Goal: Transaction & Acquisition: Purchase product/service

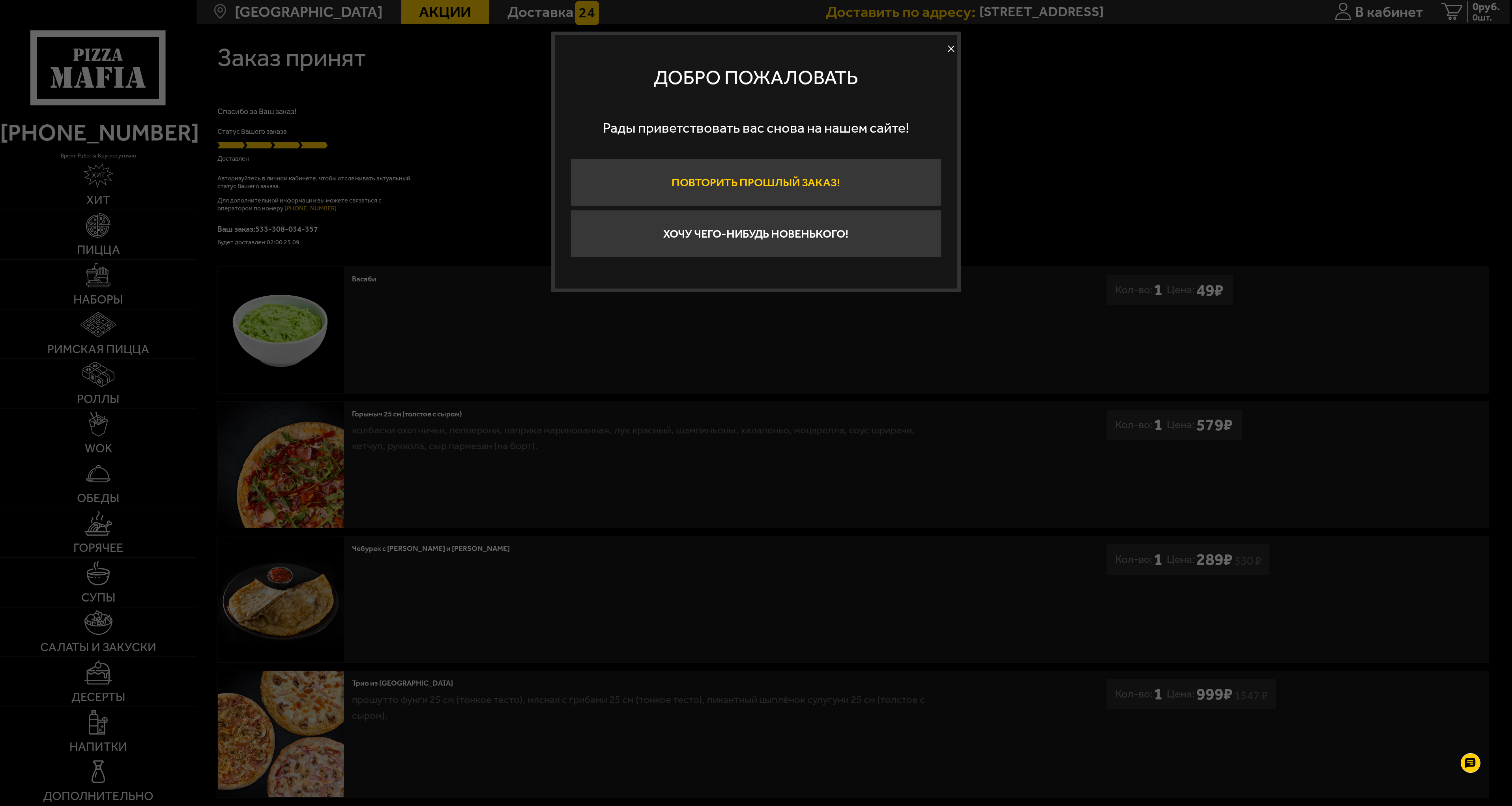
click at [758, 184] on button "Повторить прошлый заказ!" at bounding box center [756, 182] width 371 height 48
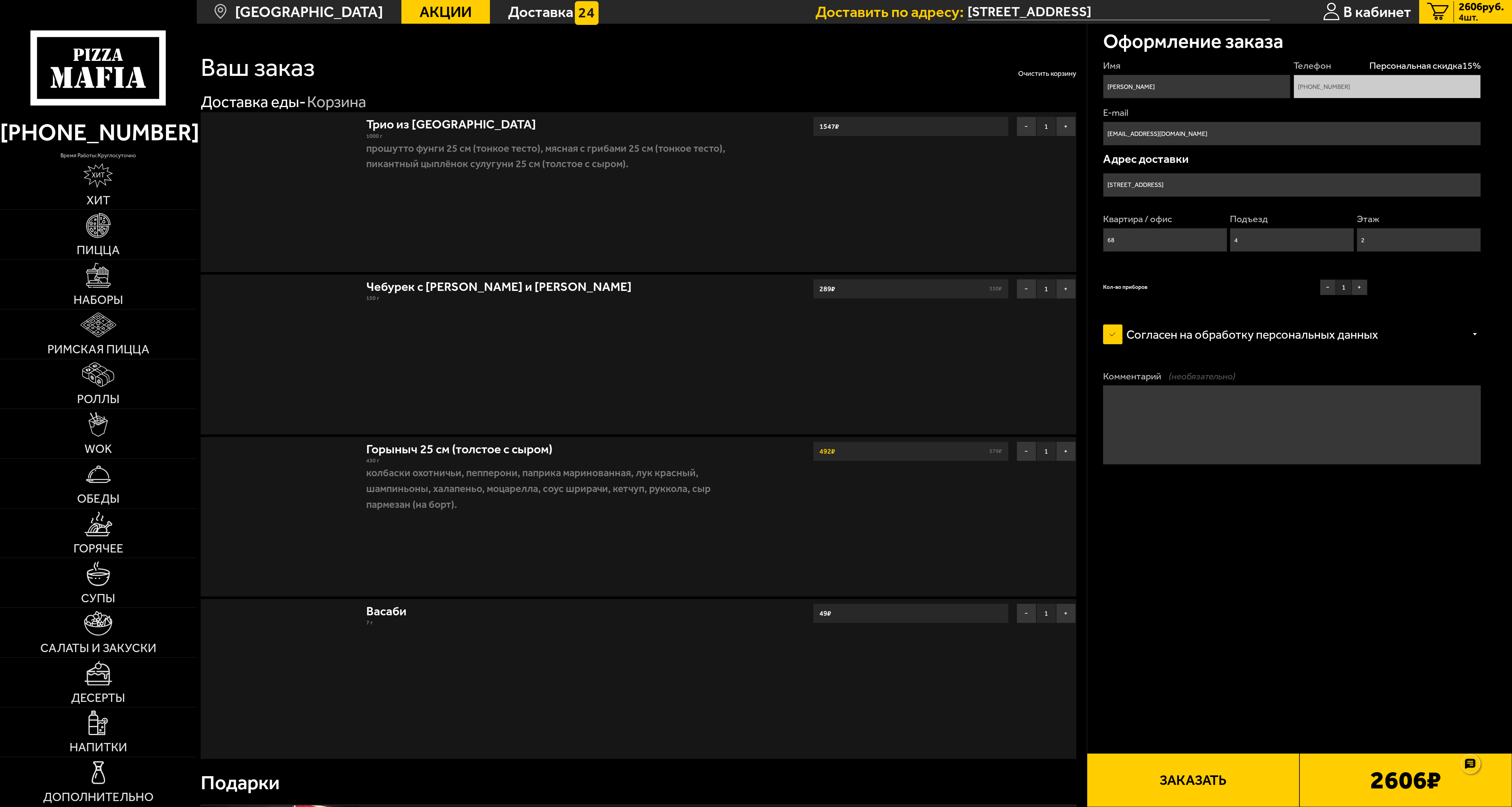
type input "[STREET_ADDRESS]"
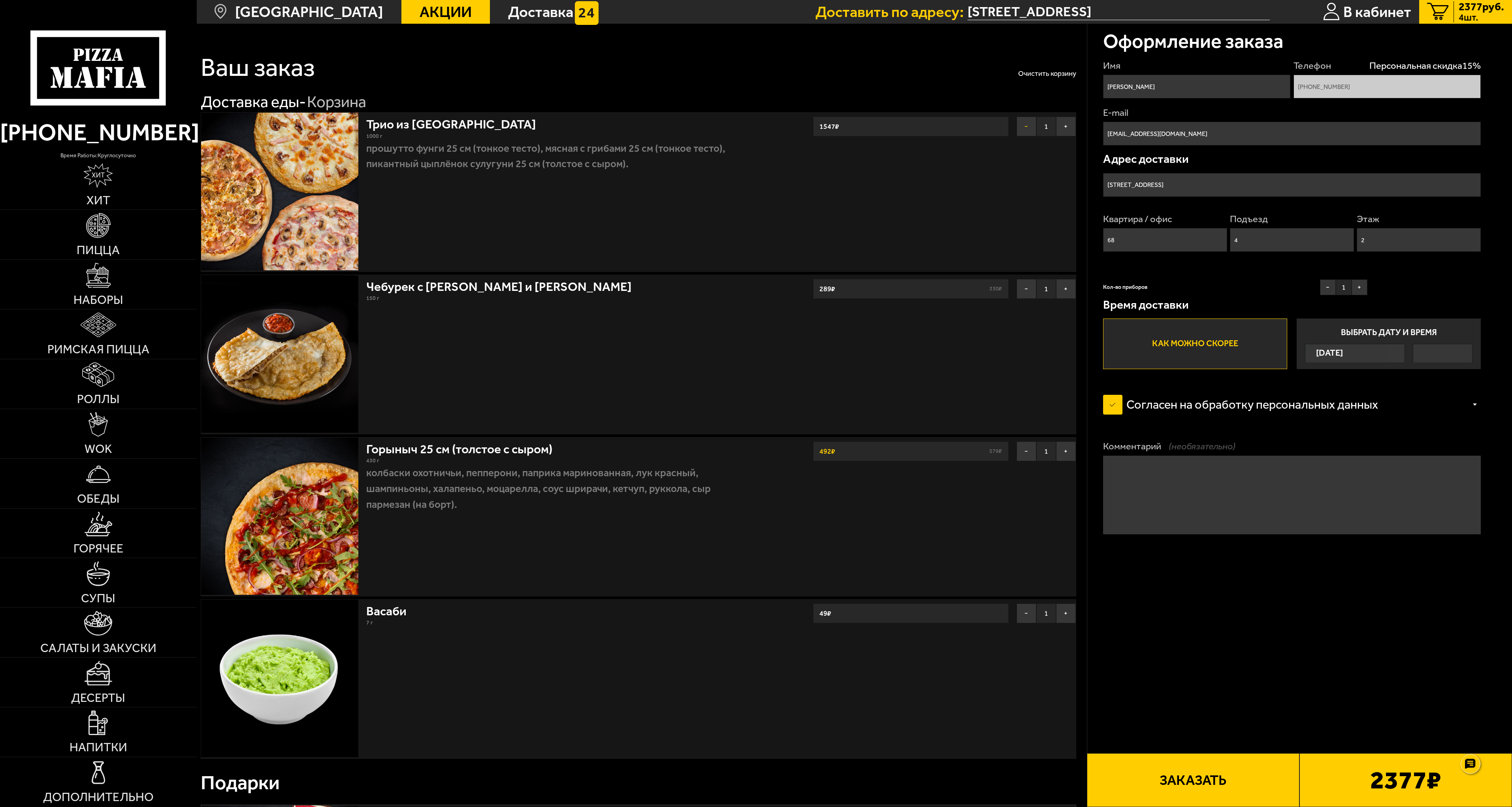
click at [1026, 123] on button "−" at bounding box center [1027, 126] width 20 height 20
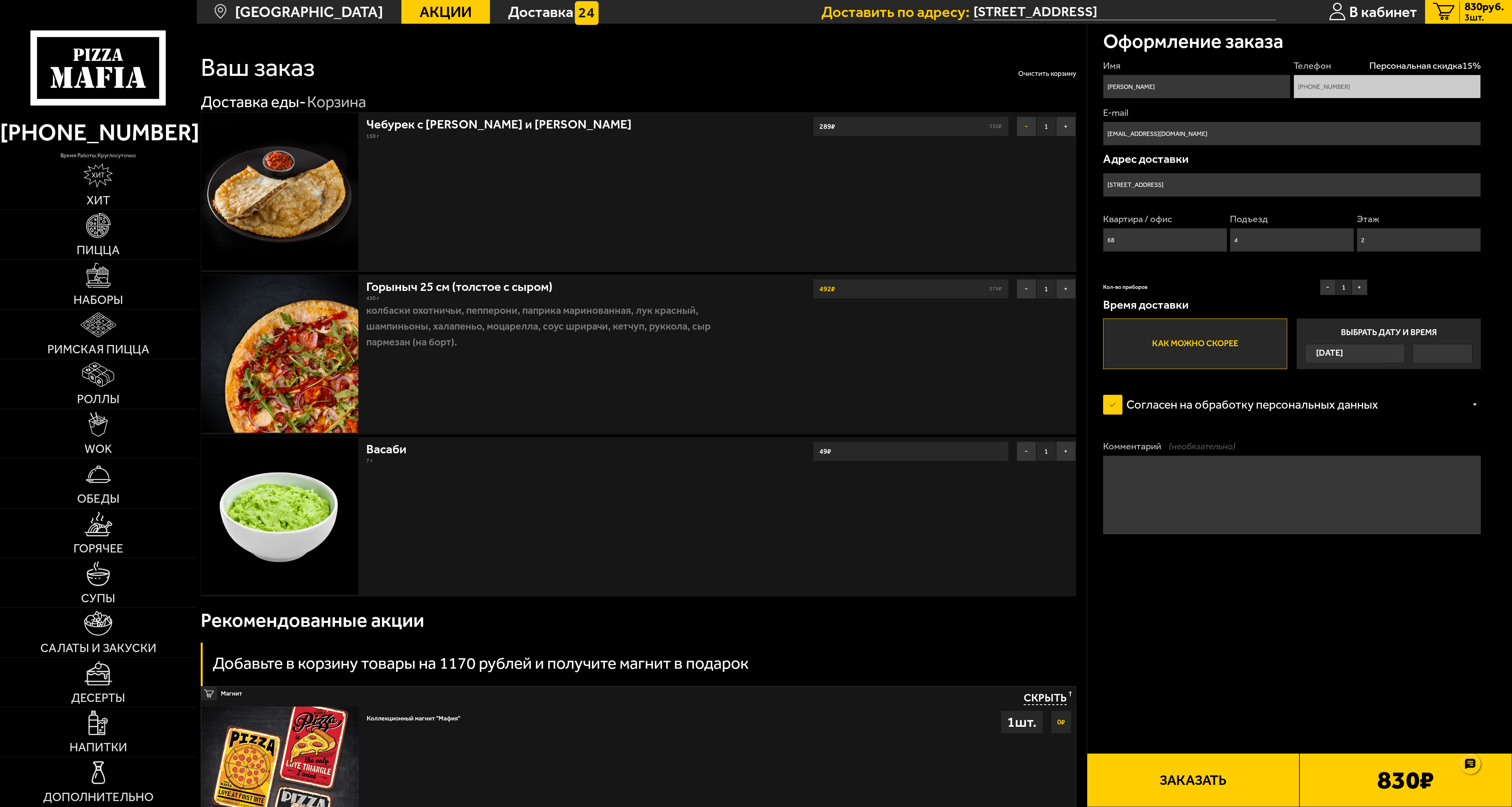
click at [1025, 129] on button "−" at bounding box center [1027, 126] width 20 height 20
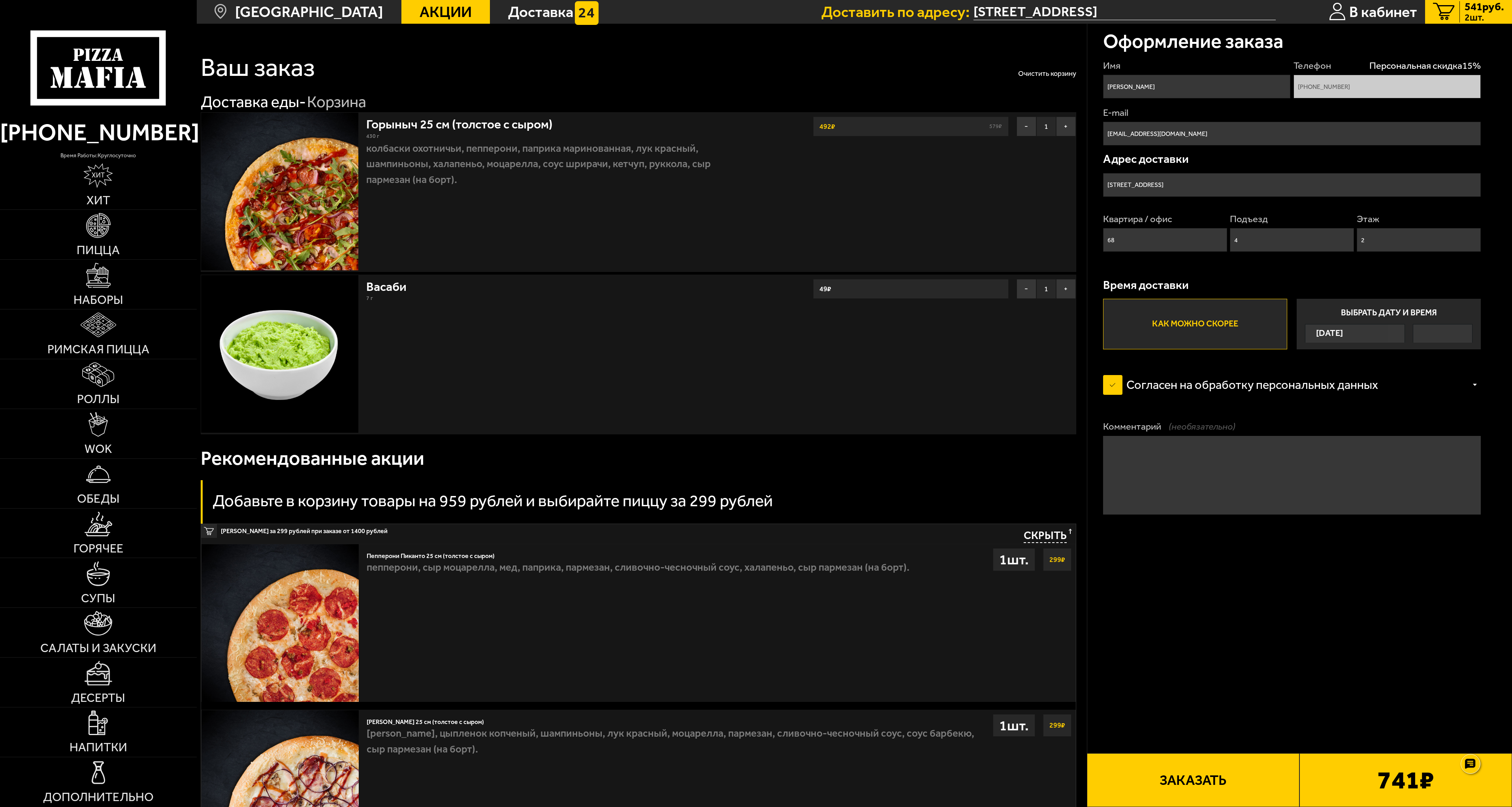
click at [1025, 129] on button "−" at bounding box center [1027, 126] width 20 height 20
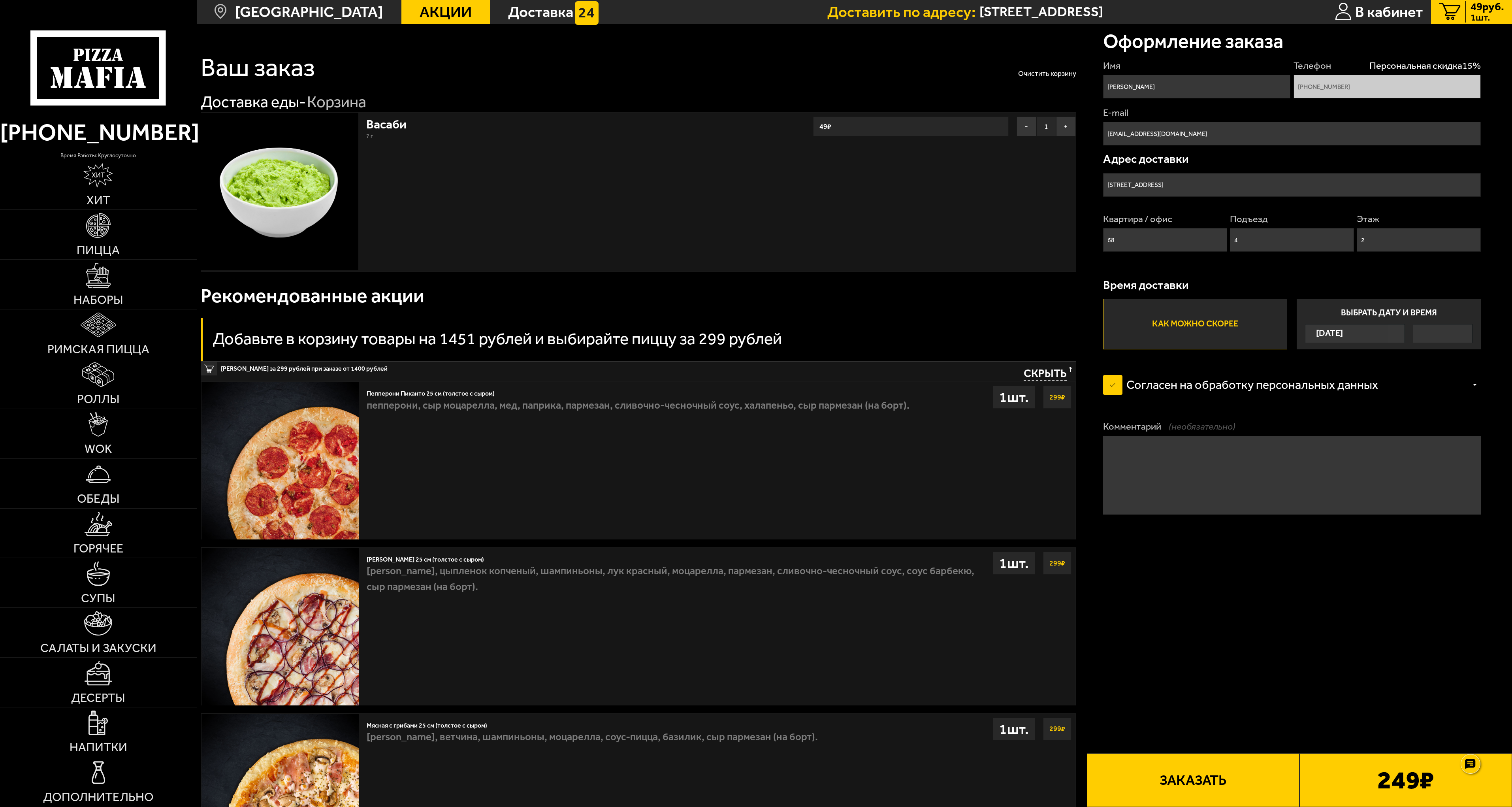
click at [1025, 129] on button "−" at bounding box center [1027, 126] width 20 height 20
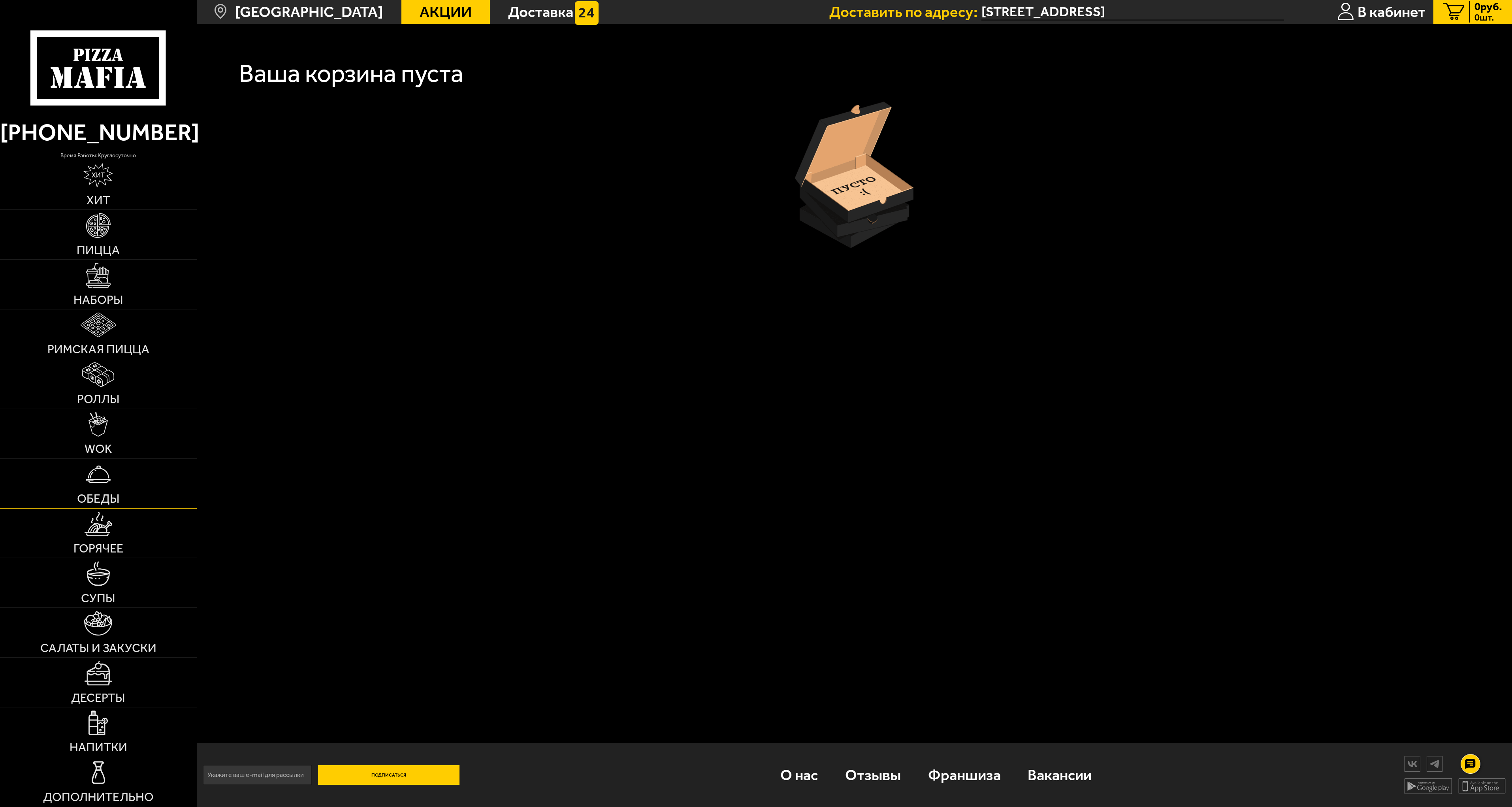
click at [100, 483] on img at bounding box center [99, 474] width 25 height 25
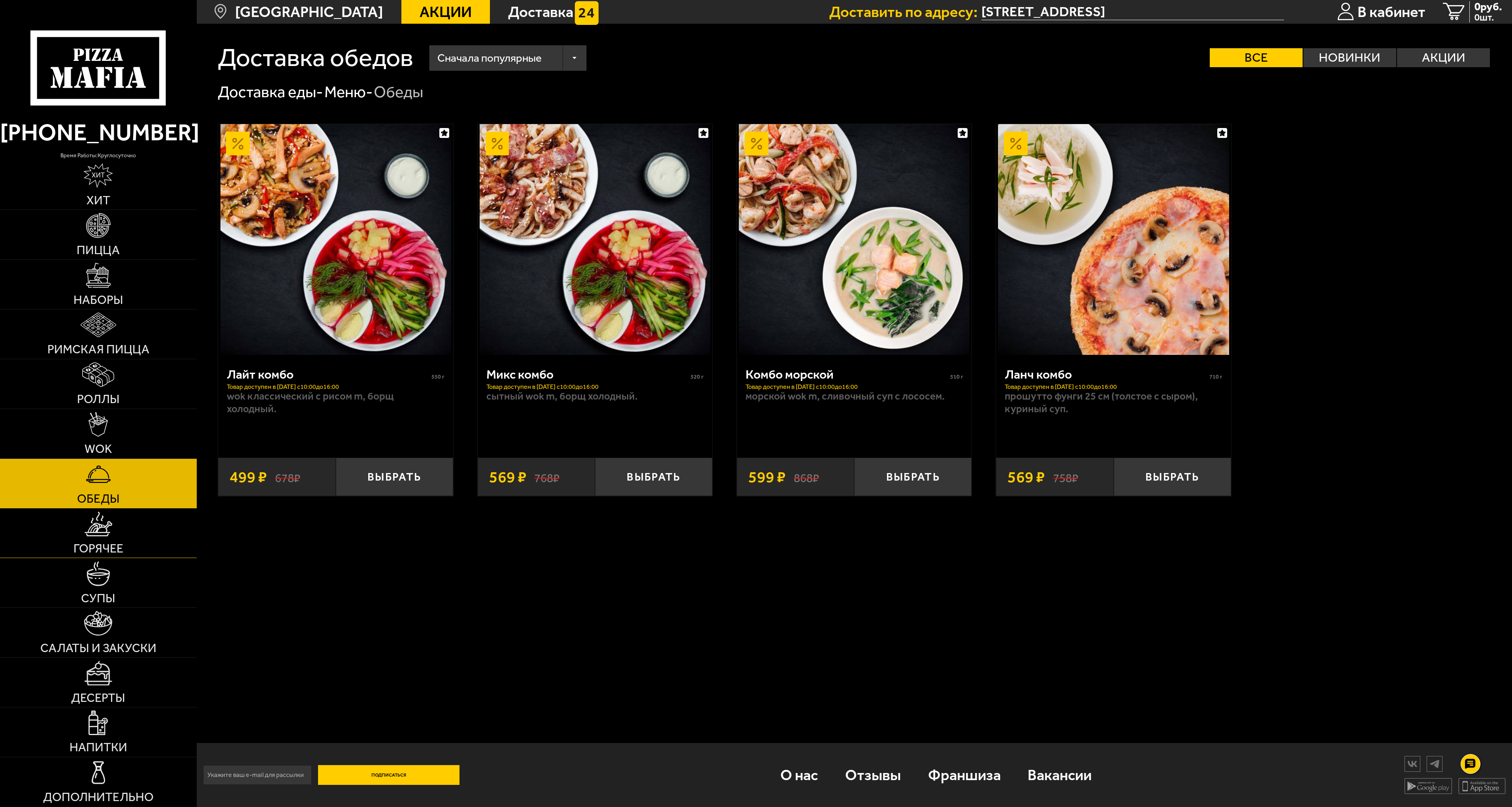
click at [100, 536] on img at bounding box center [98, 524] width 28 height 25
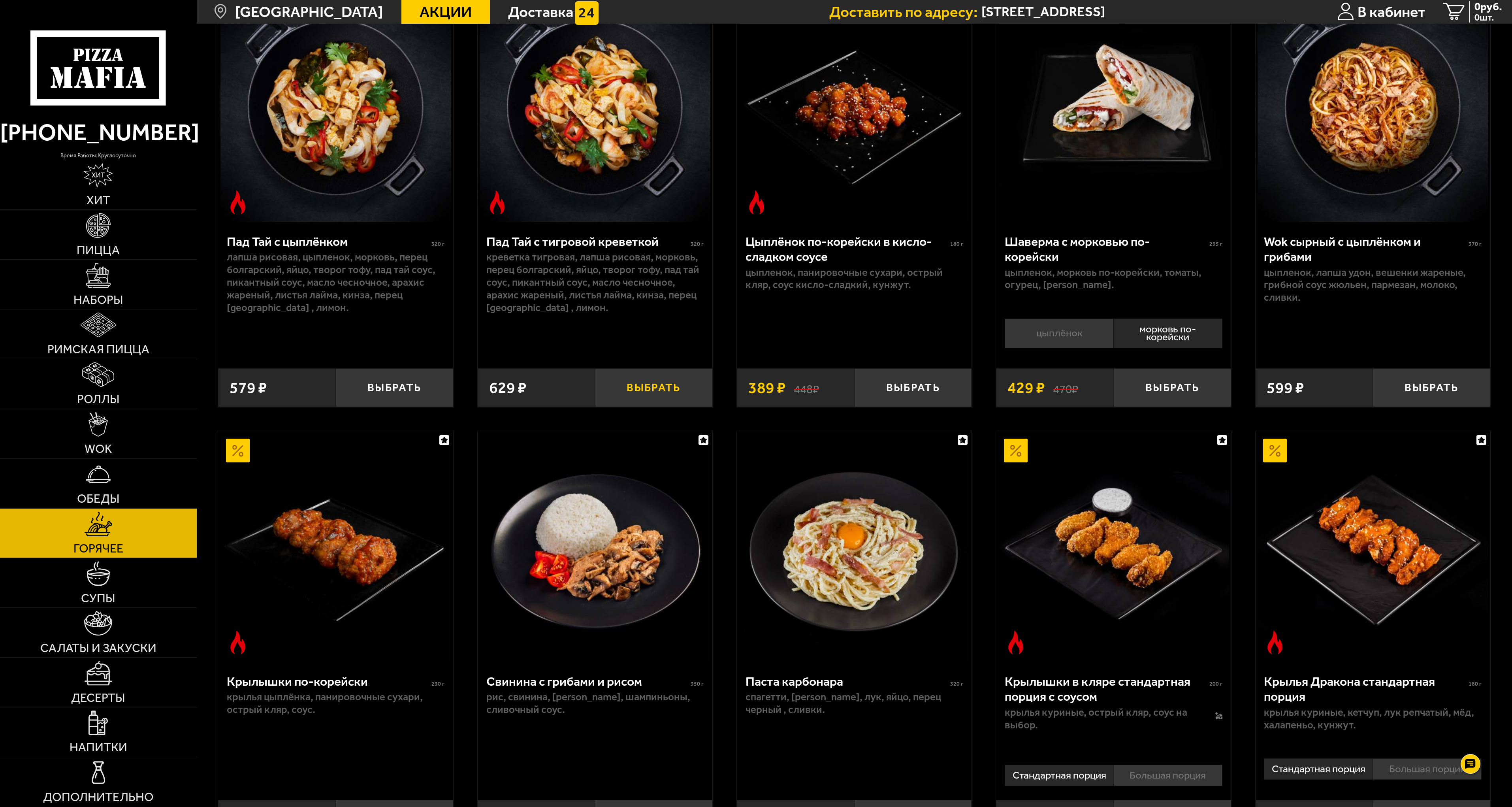
scroll to position [158, 0]
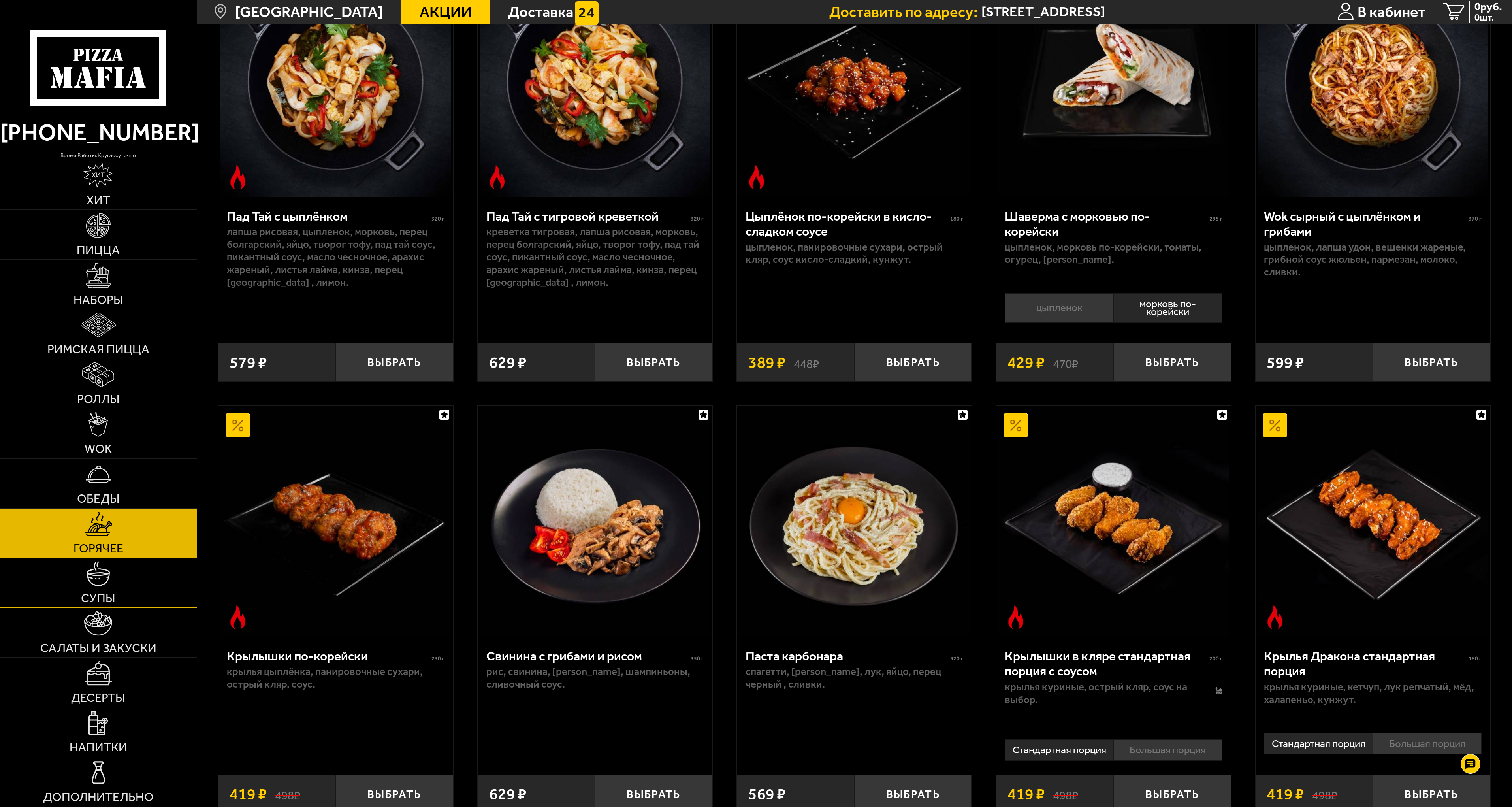
click at [102, 584] on img at bounding box center [99, 574] width 25 height 25
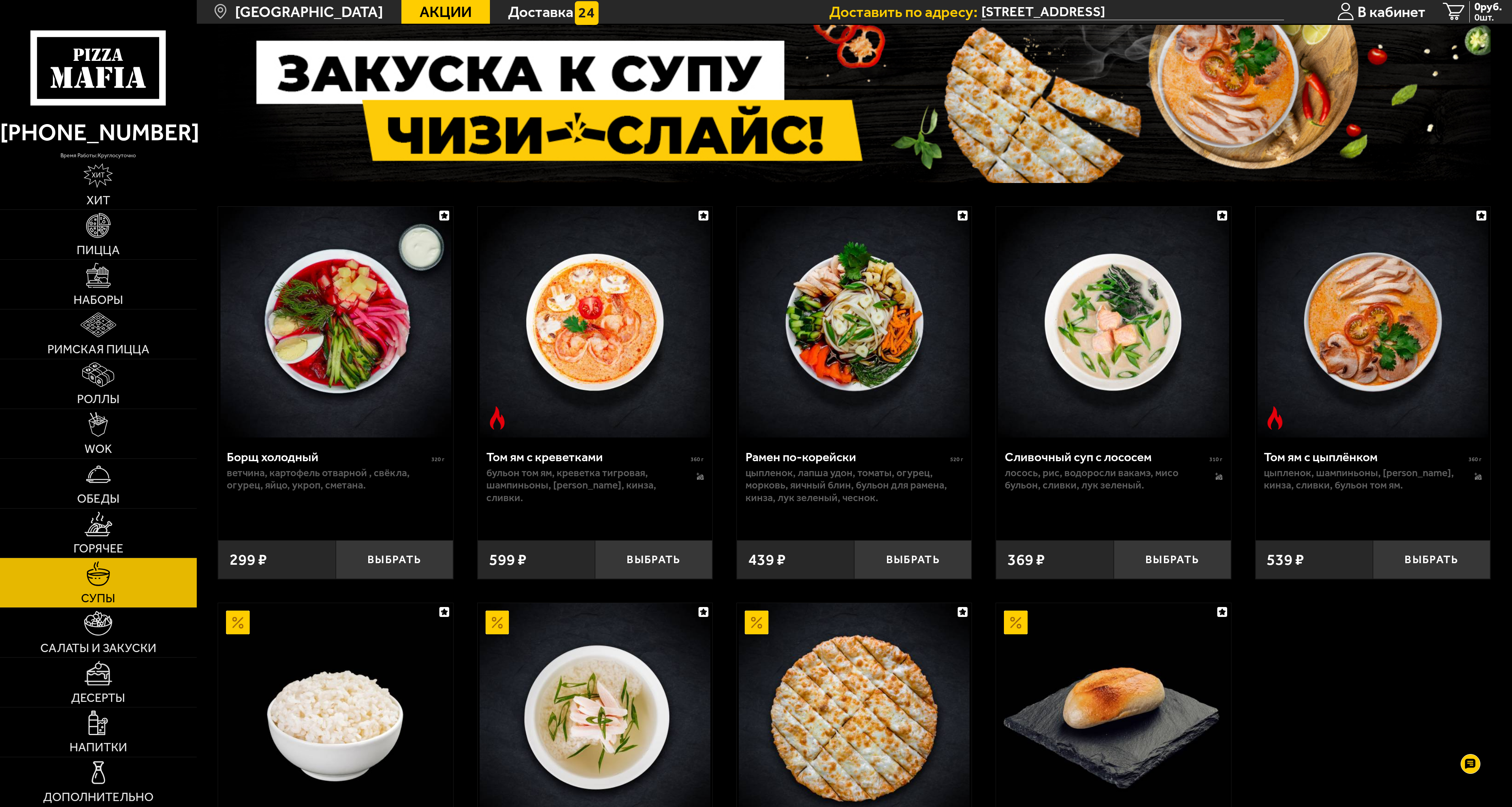
scroll to position [119, 0]
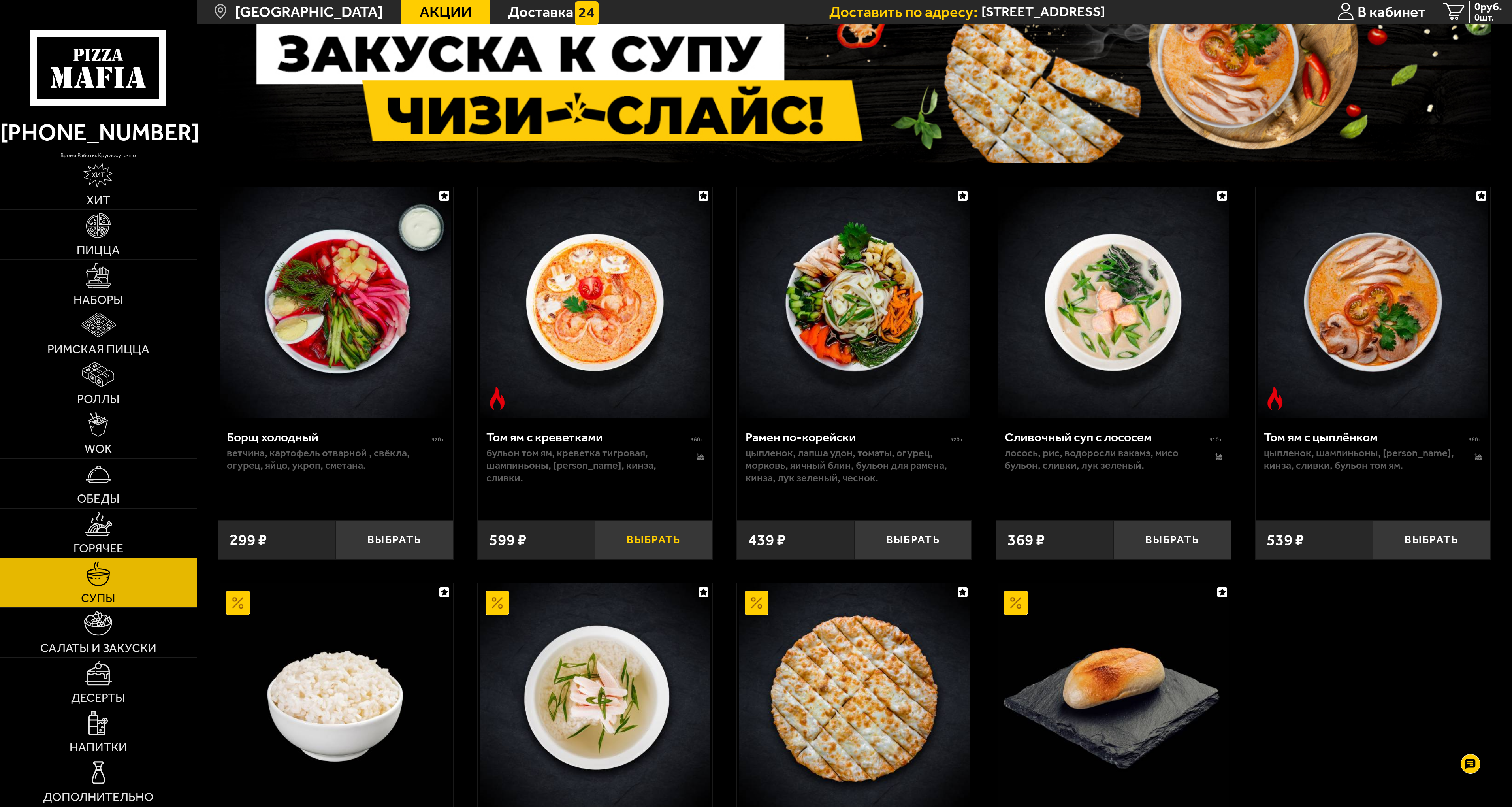
click at [650, 538] on button "Выбрать" at bounding box center [653, 540] width 118 height 39
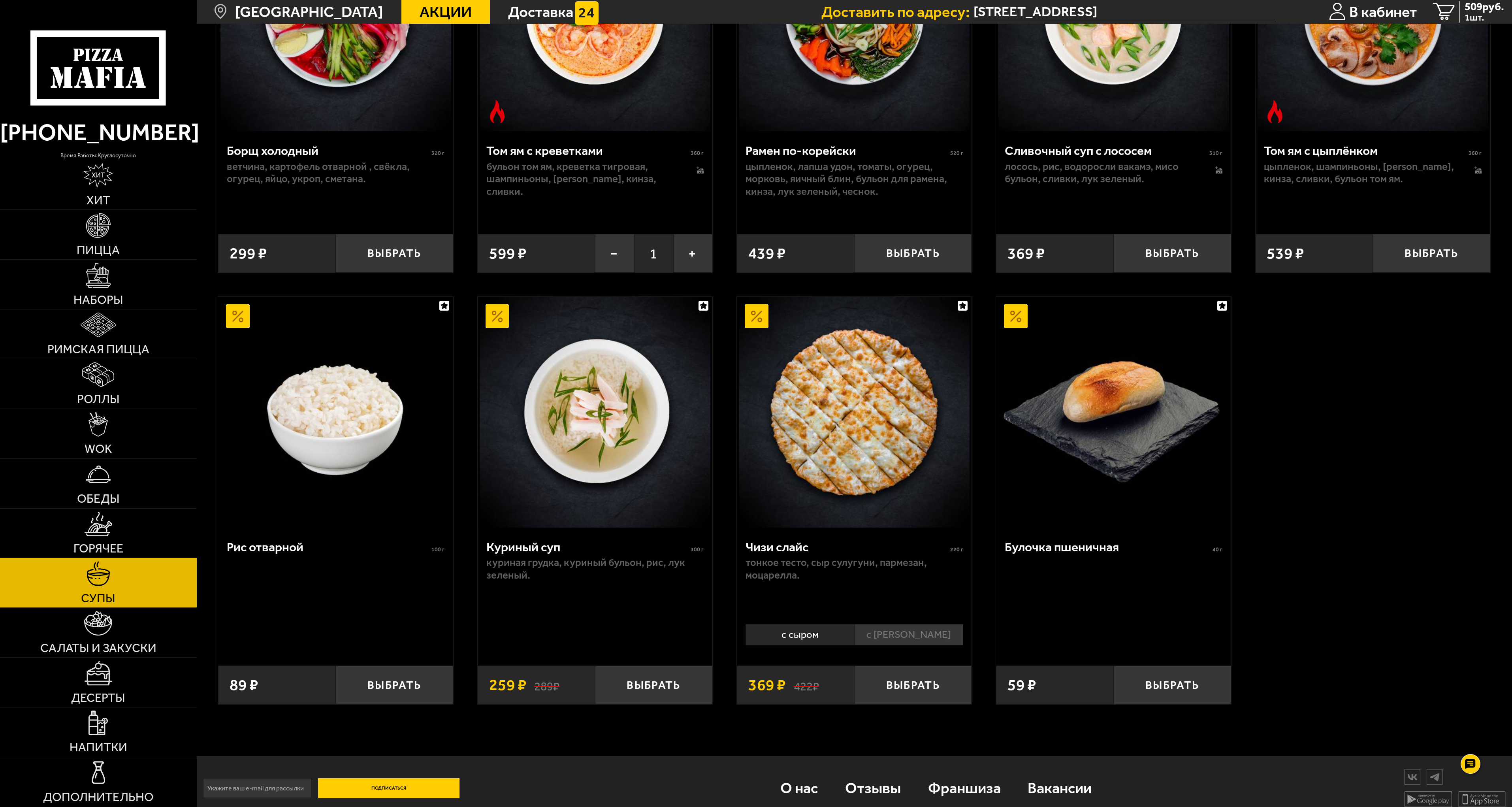
scroll to position [420, 0]
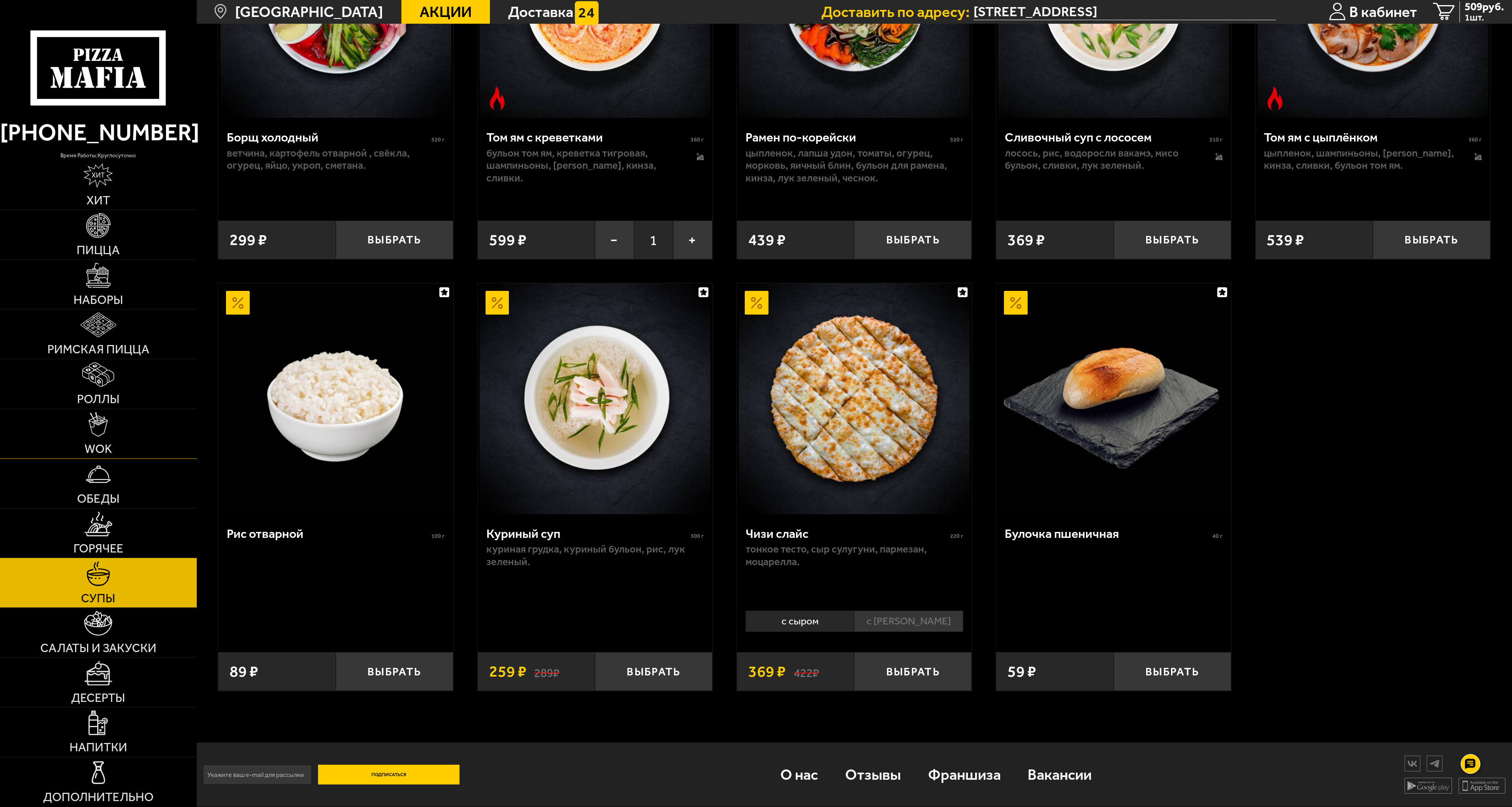
click at [103, 440] on link "WOK" at bounding box center [98, 434] width 197 height 49
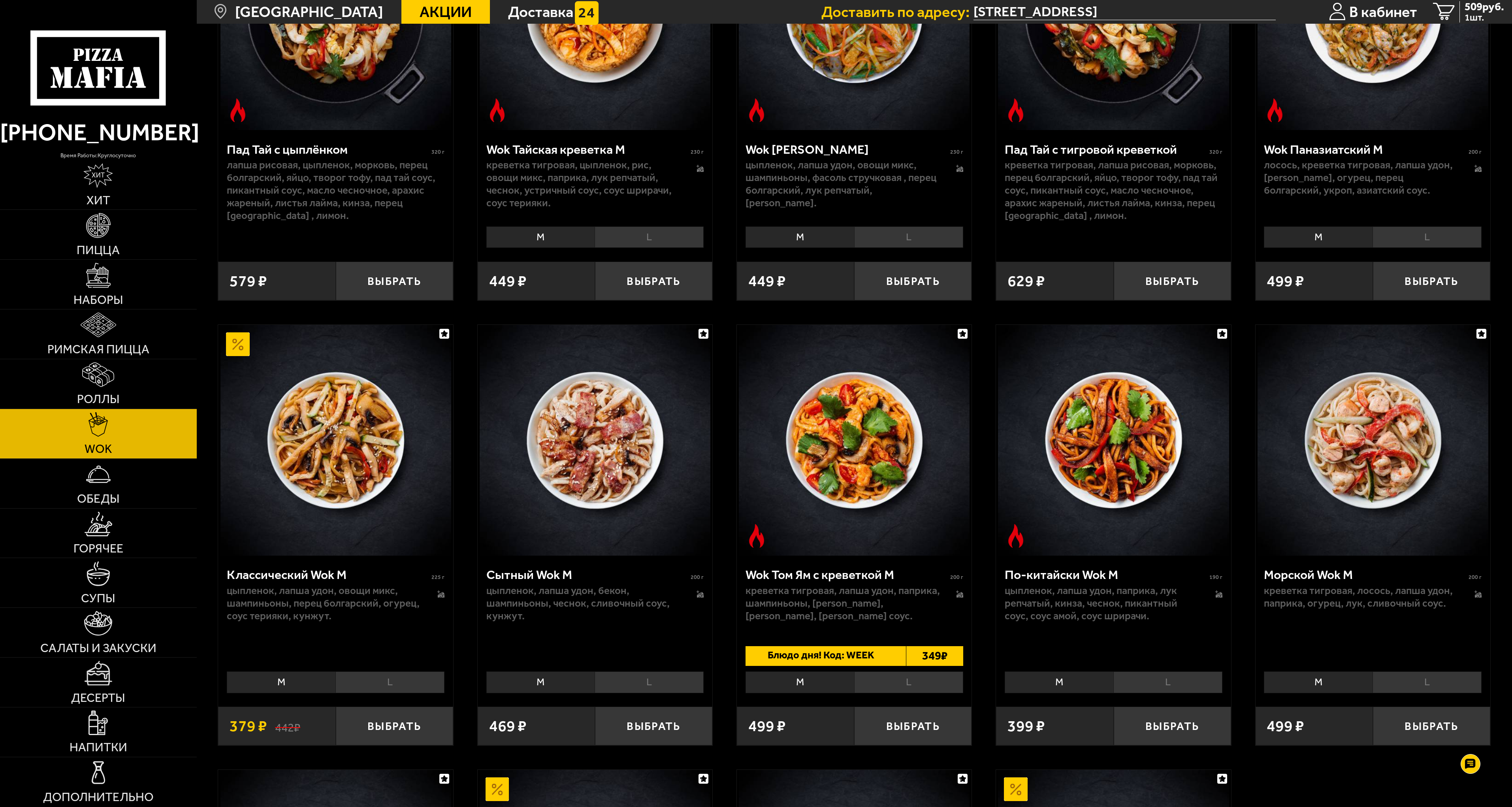
scroll to position [237, 0]
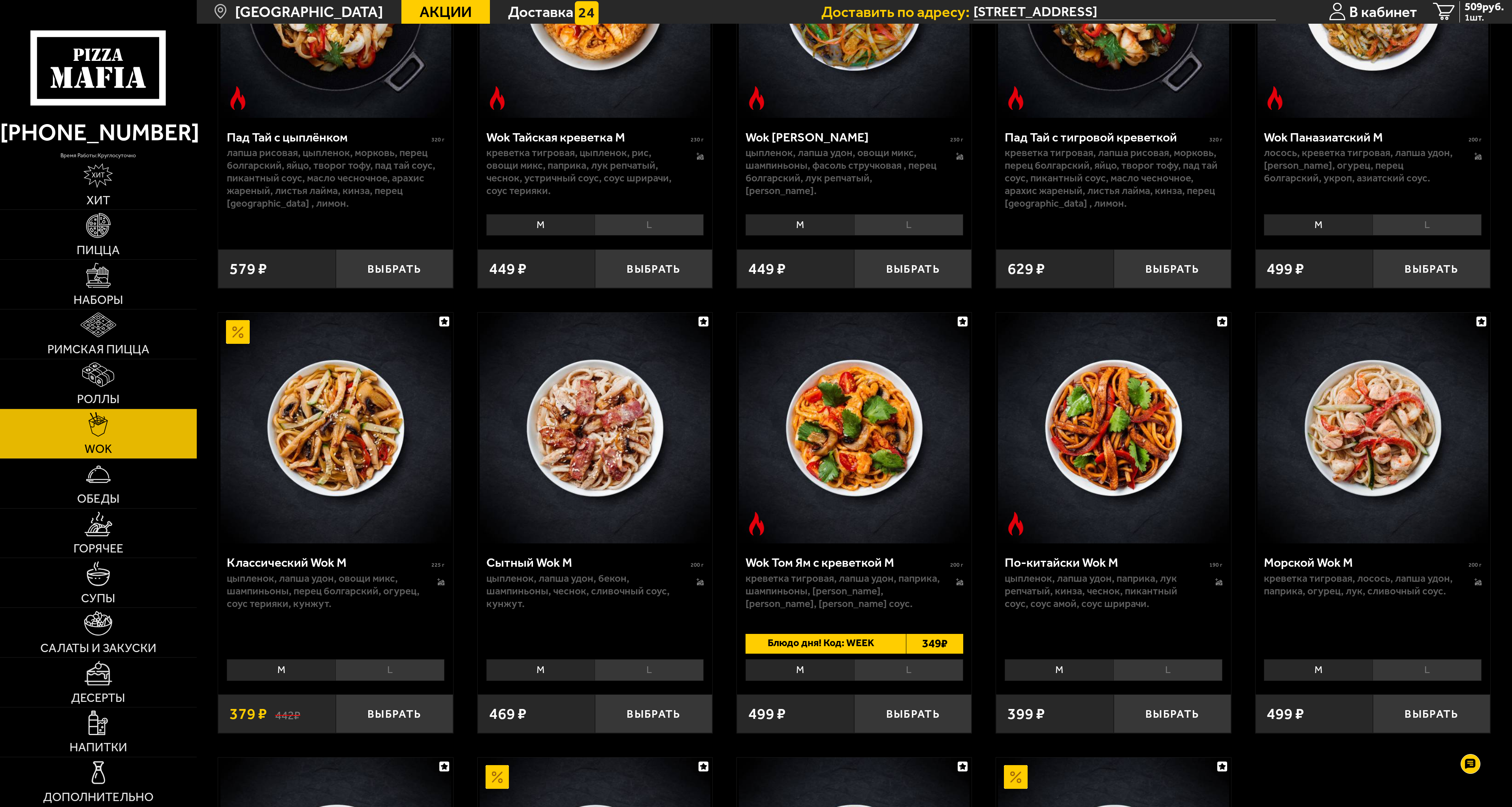
click at [900, 673] on li "L" at bounding box center [908, 669] width 109 height 22
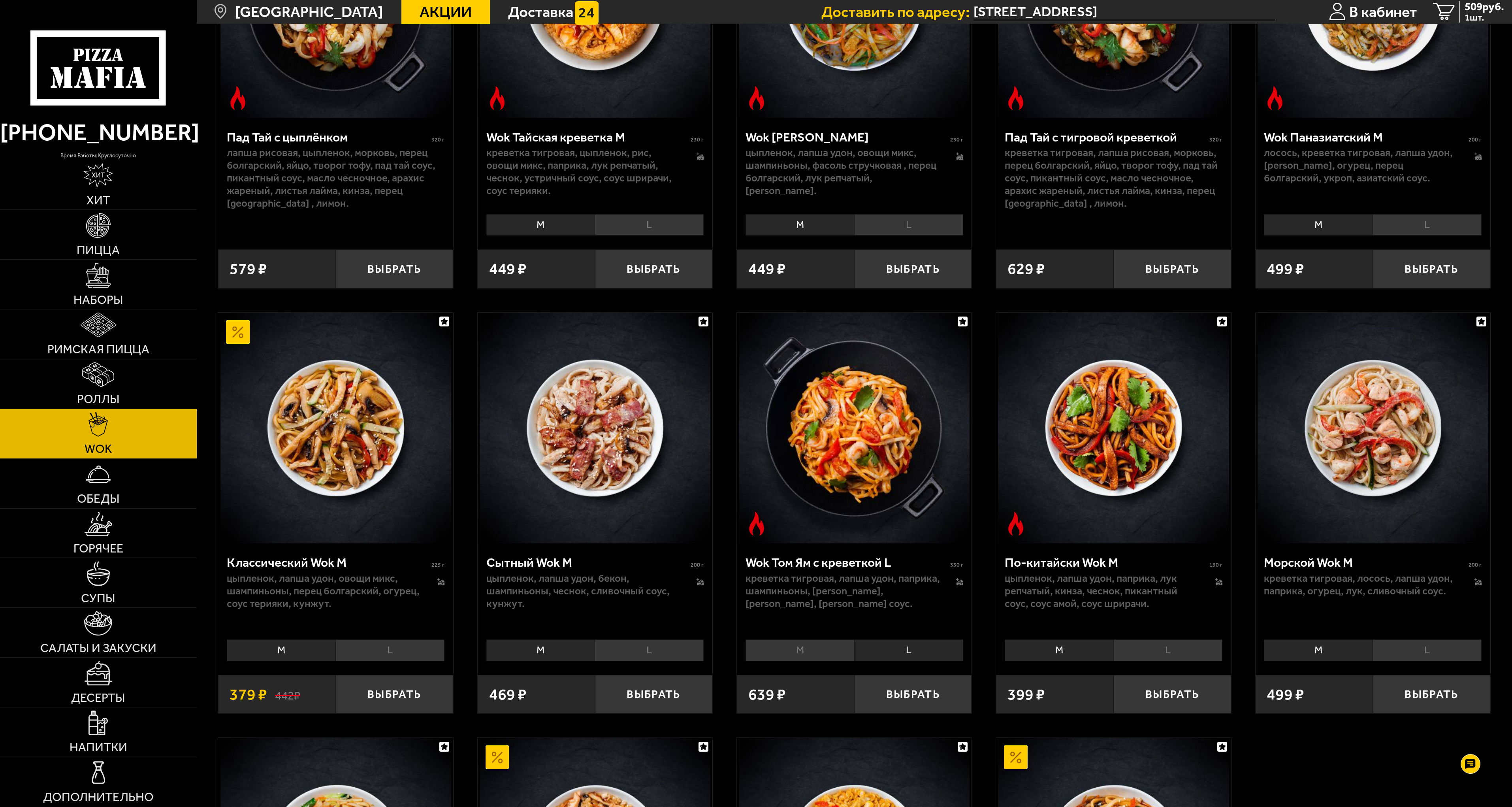
click at [800, 651] on li "M" at bounding box center [800, 650] width 109 height 22
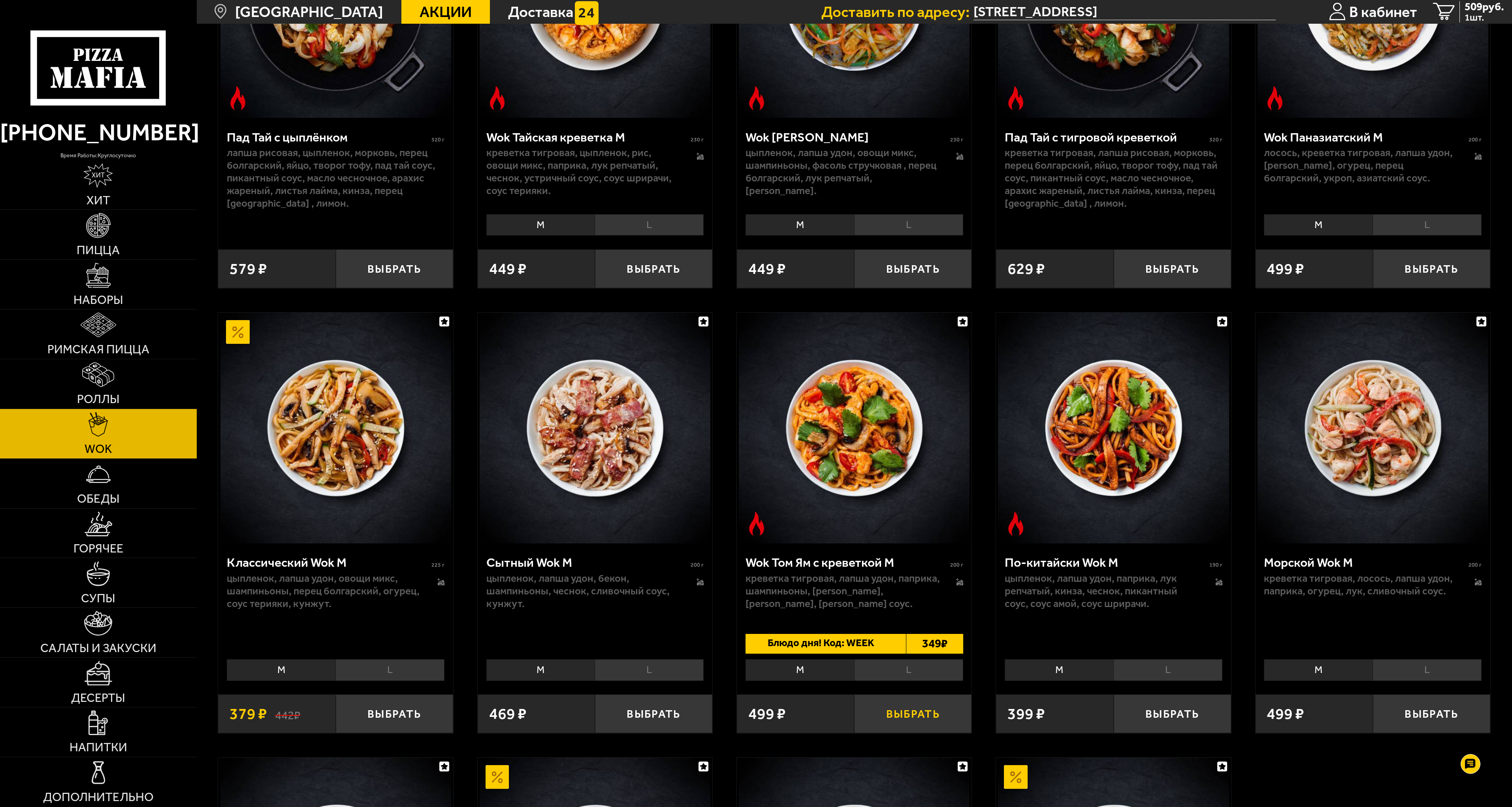
click at [910, 714] on button "Выбрать" at bounding box center [913, 714] width 118 height 39
click at [845, 643] on span "Блюдо дня! Код: WEEK" at bounding box center [818, 644] width 145 height 20
click at [388, 714] on button "Выбрать" at bounding box center [394, 714] width 118 height 39
click at [350, 716] on button "−" at bounding box center [355, 714] width 39 height 39
click at [1433, 714] on button "Выбрать" at bounding box center [1431, 714] width 118 height 39
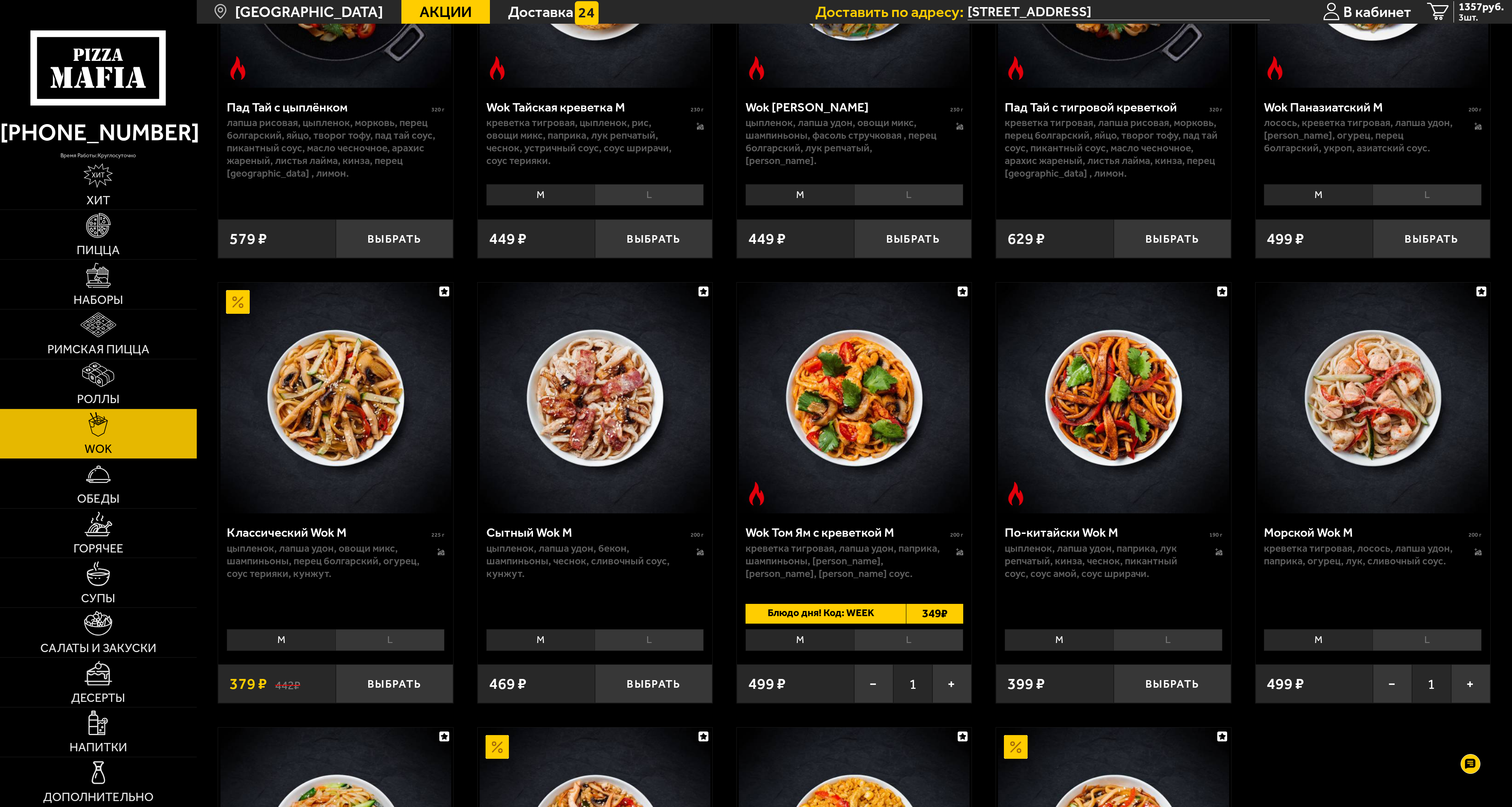
scroll to position [277, 0]
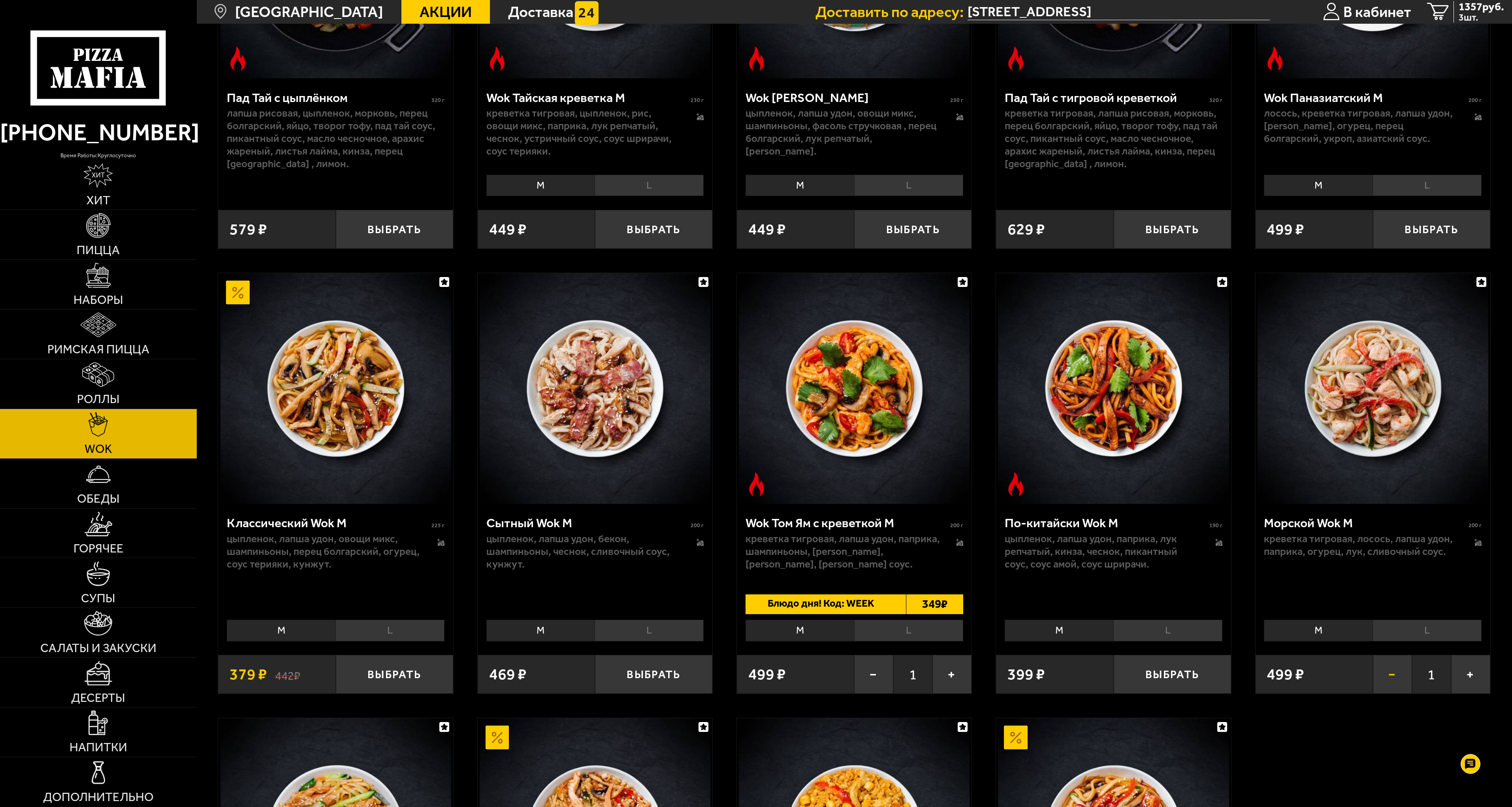
click at [1392, 675] on button "−" at bounding box center [1392, 674] width 39 height 39
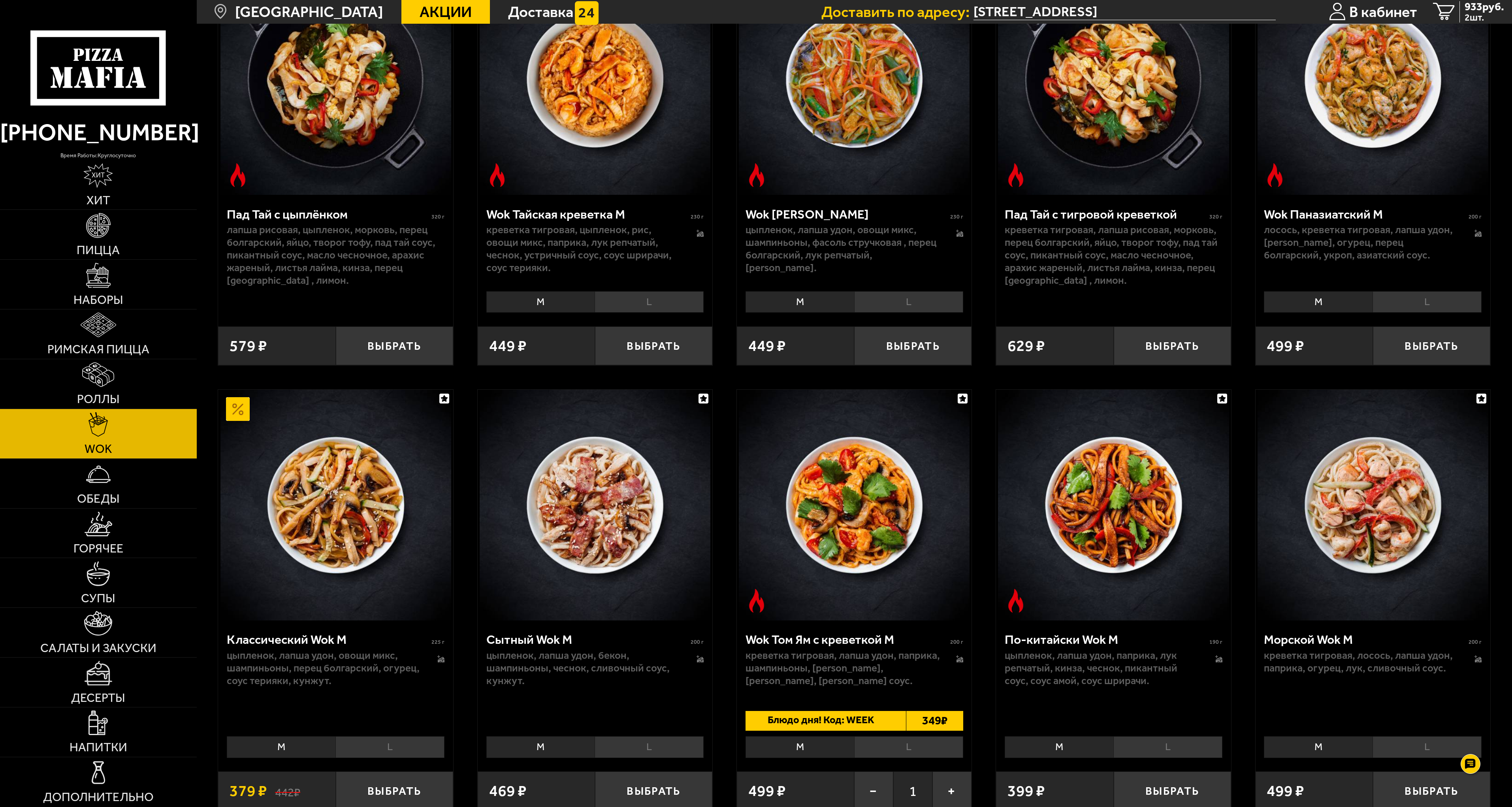
scroll to position [79, 0]
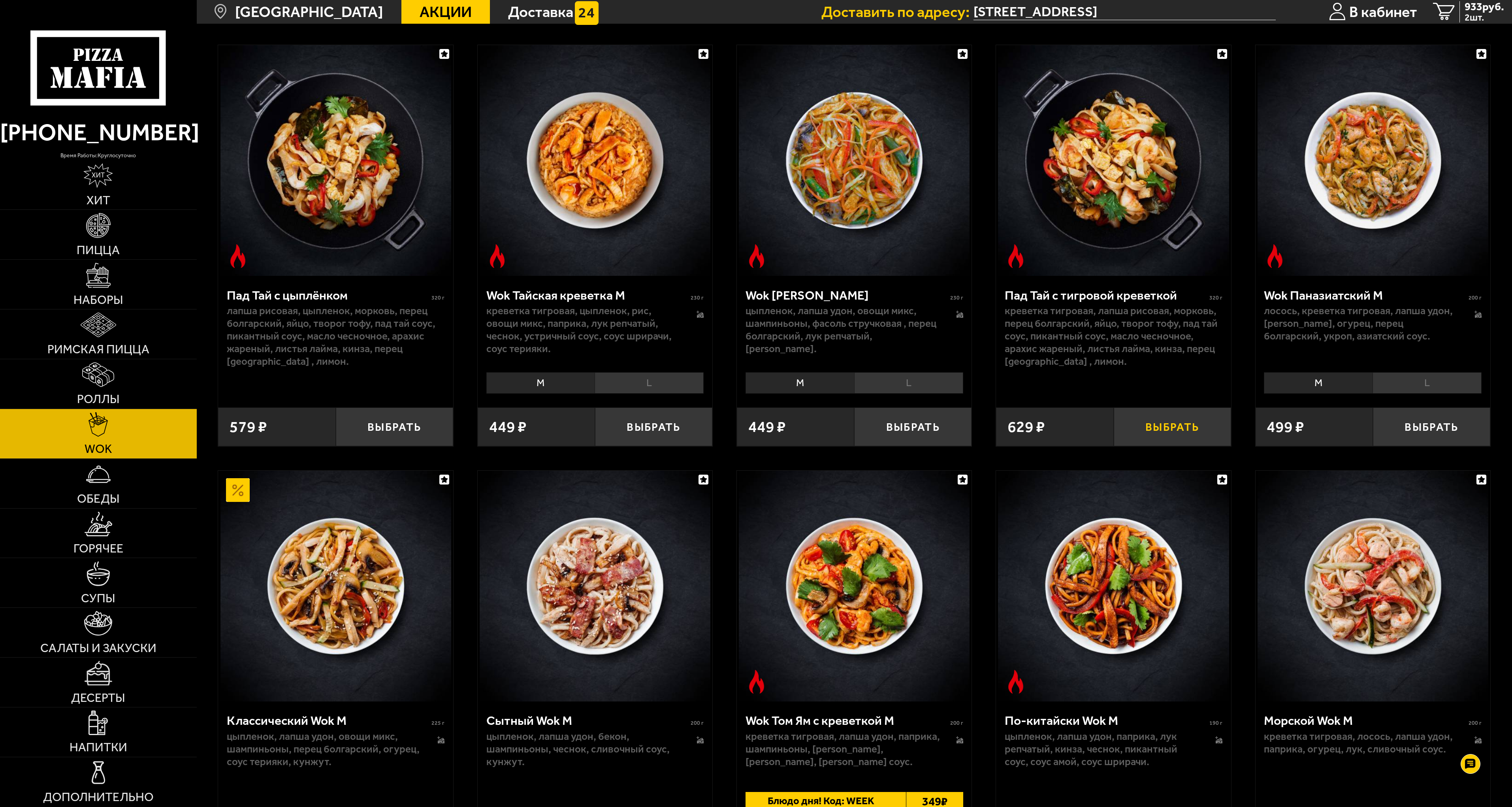
click at [1182, 424] on button "Выбрать" at bounding box center [1172, 427] width 118 height 39
click at [1132, 428] on button "−" at bounding box center [1133, 427] width 39 height 39
click at [1426, 428] on button "Выбрать" at bounding box center [1431, 427] width 118 height 39
click at [1393, 427] on button "−" at bounding box center [1392, 427] width 39 height 39
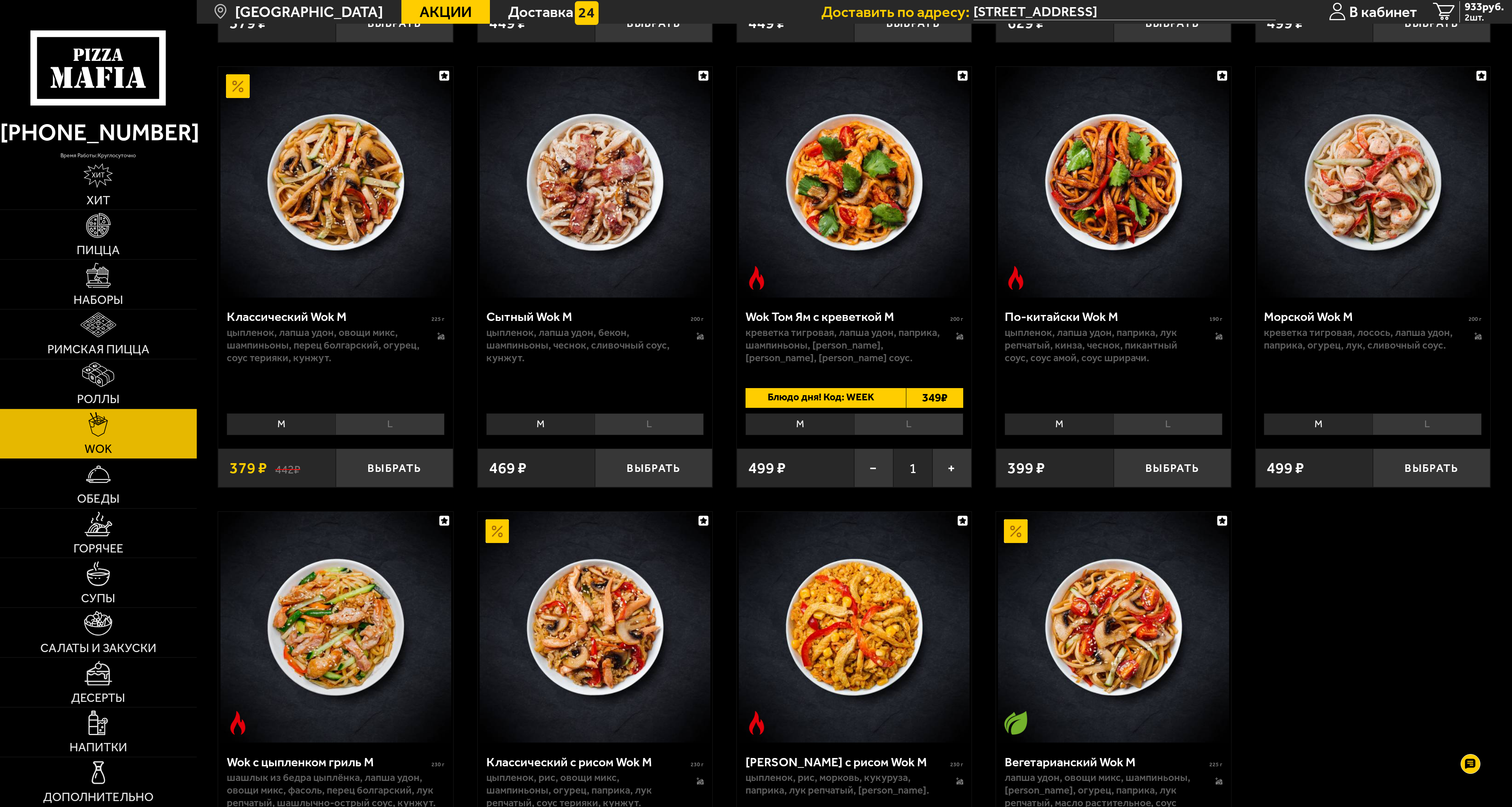
scroll to position [474, 0]
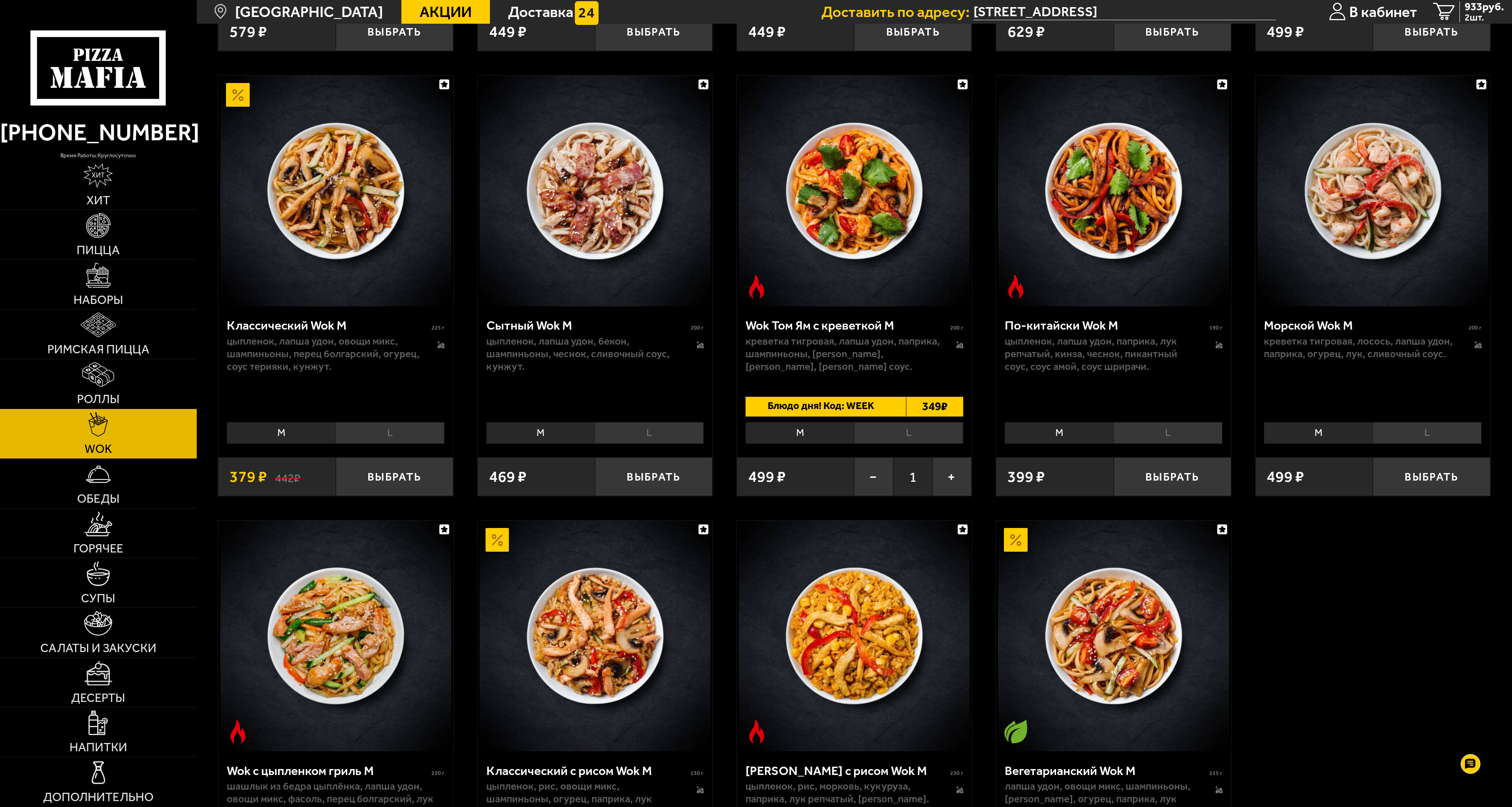
click at [927, 436] on li "L" at bounding box center [908, 433] width 109 height 22
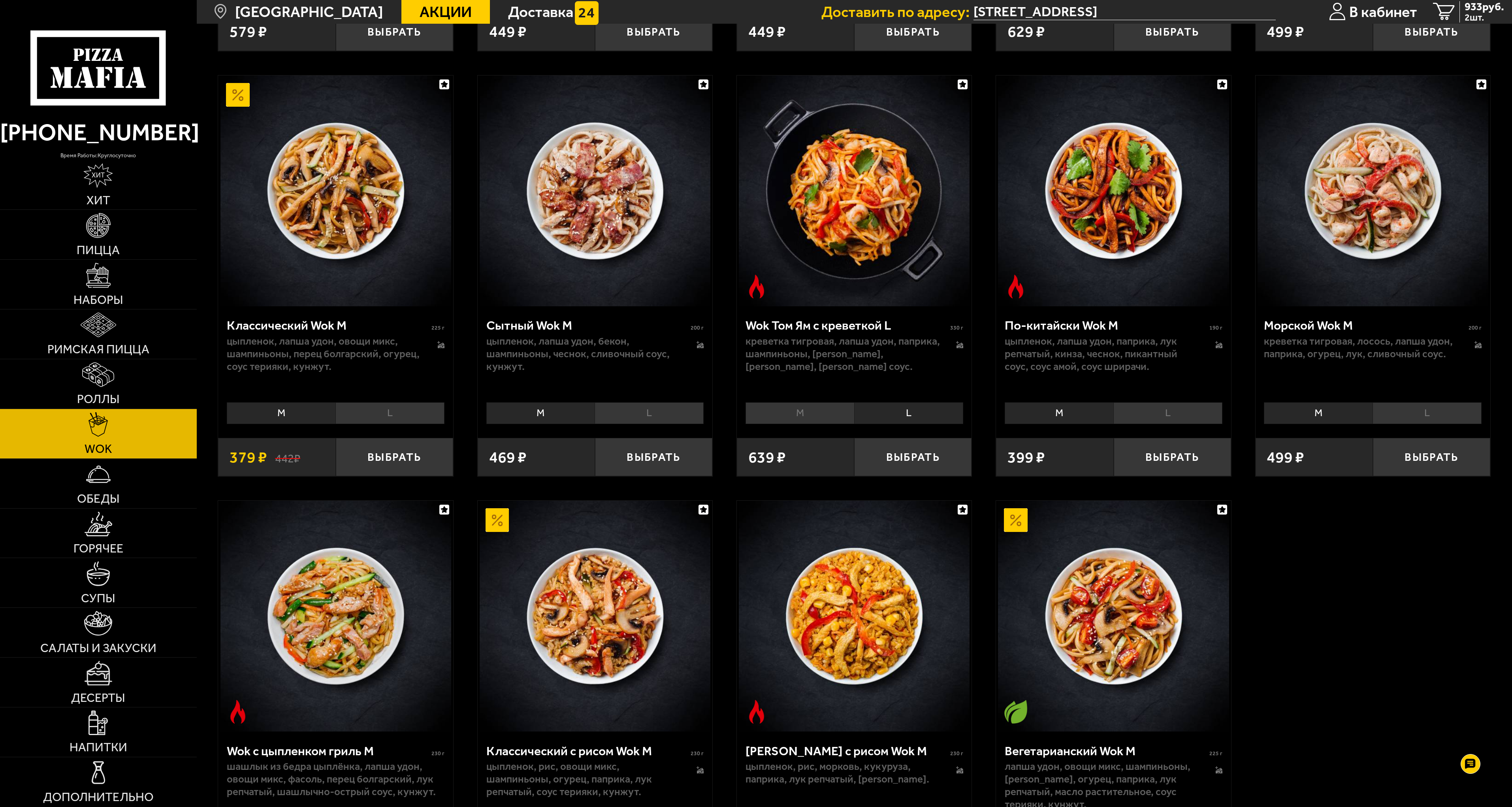
click at [800, 410] on li "M" at bounding box center [800, 413] width 109 height 22
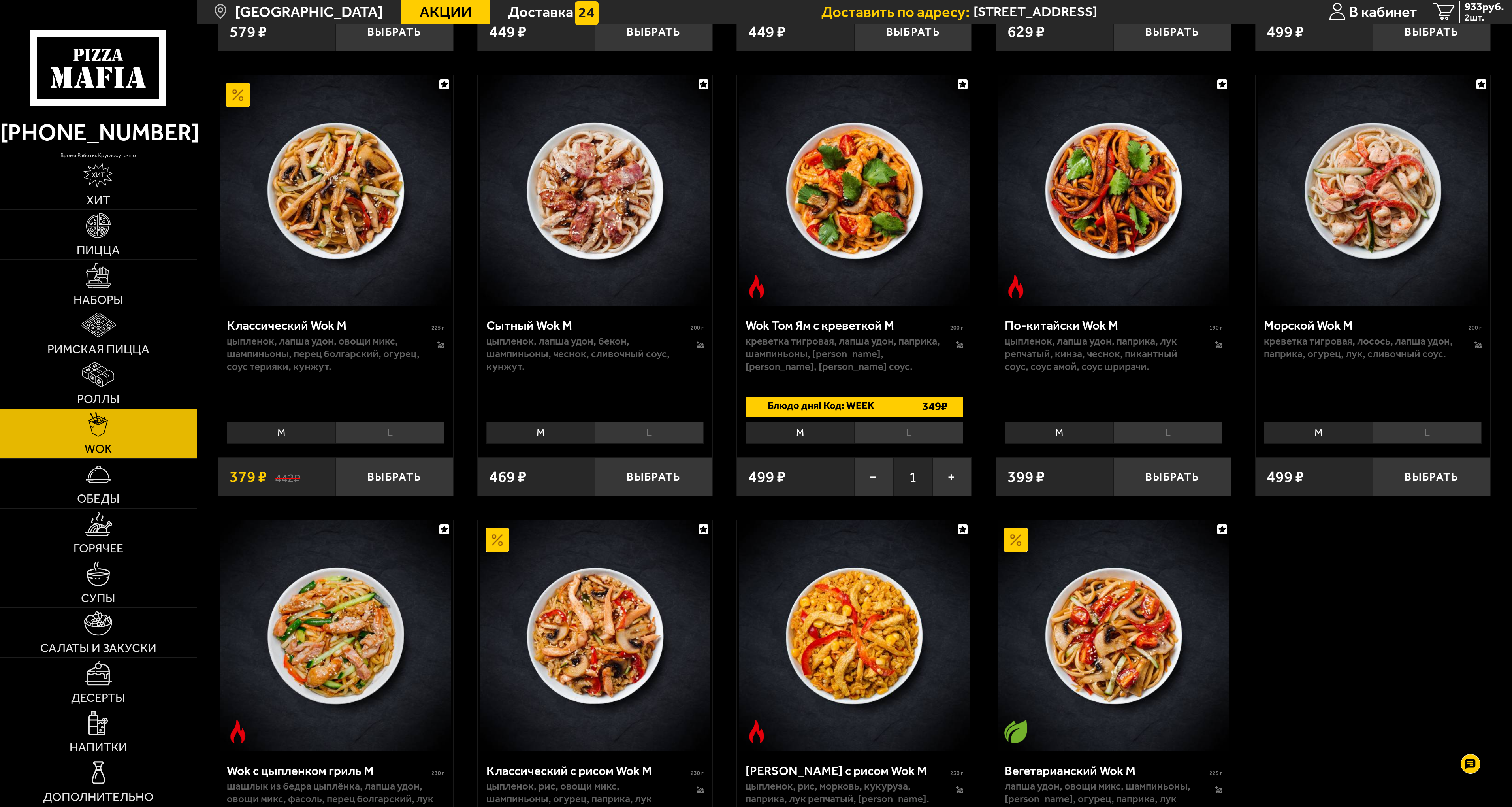
click at [896, 431] on li "L" at bounding box center [908, 433] width 109 height 22
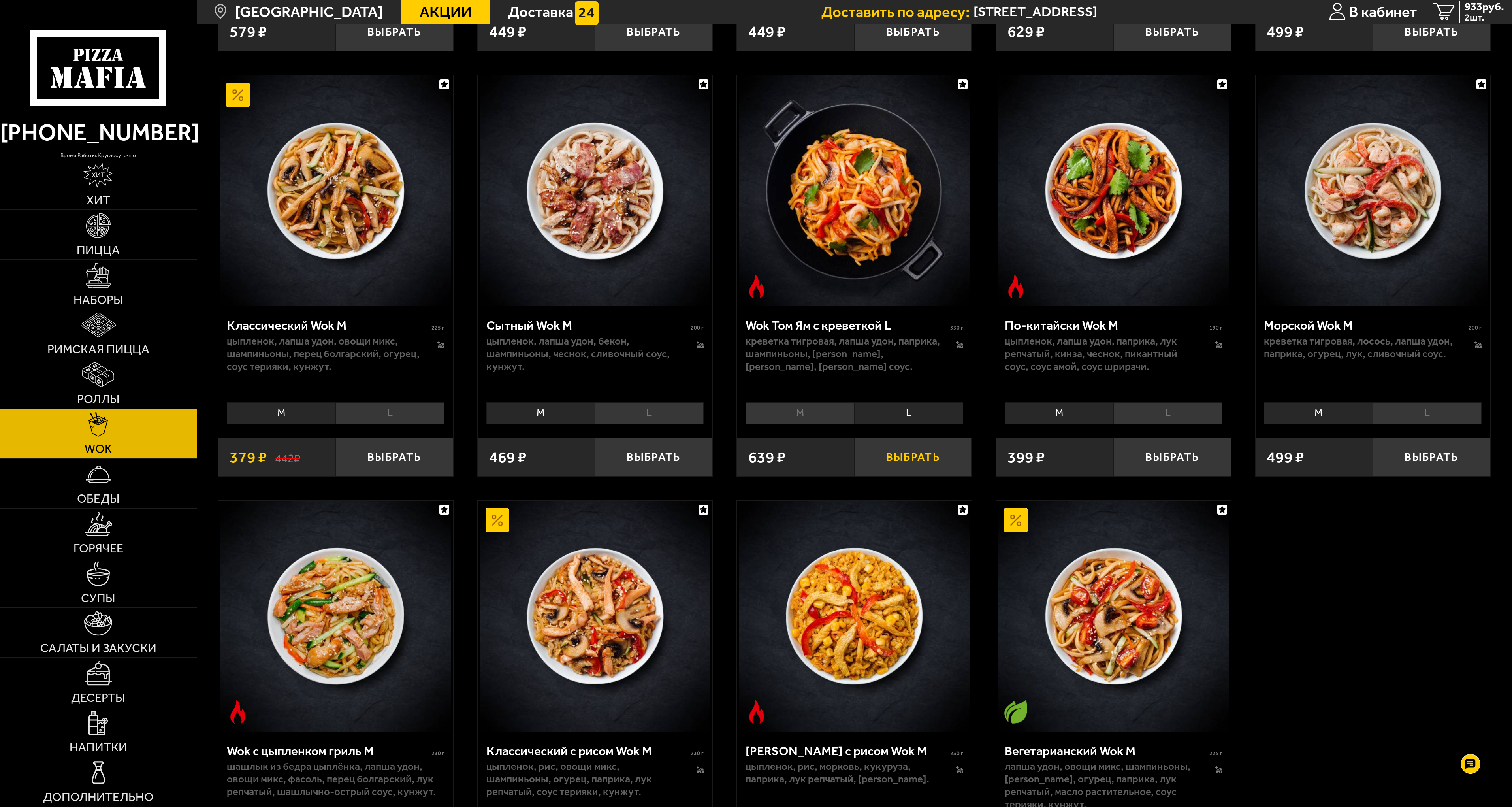
click at [917, 456] on button "Выбрать" at bounding box center [913, 457] width 118 height 39
click at [1483, 7] on span "1476 руб." at bounding box center [1481, 6] width 45 height 11
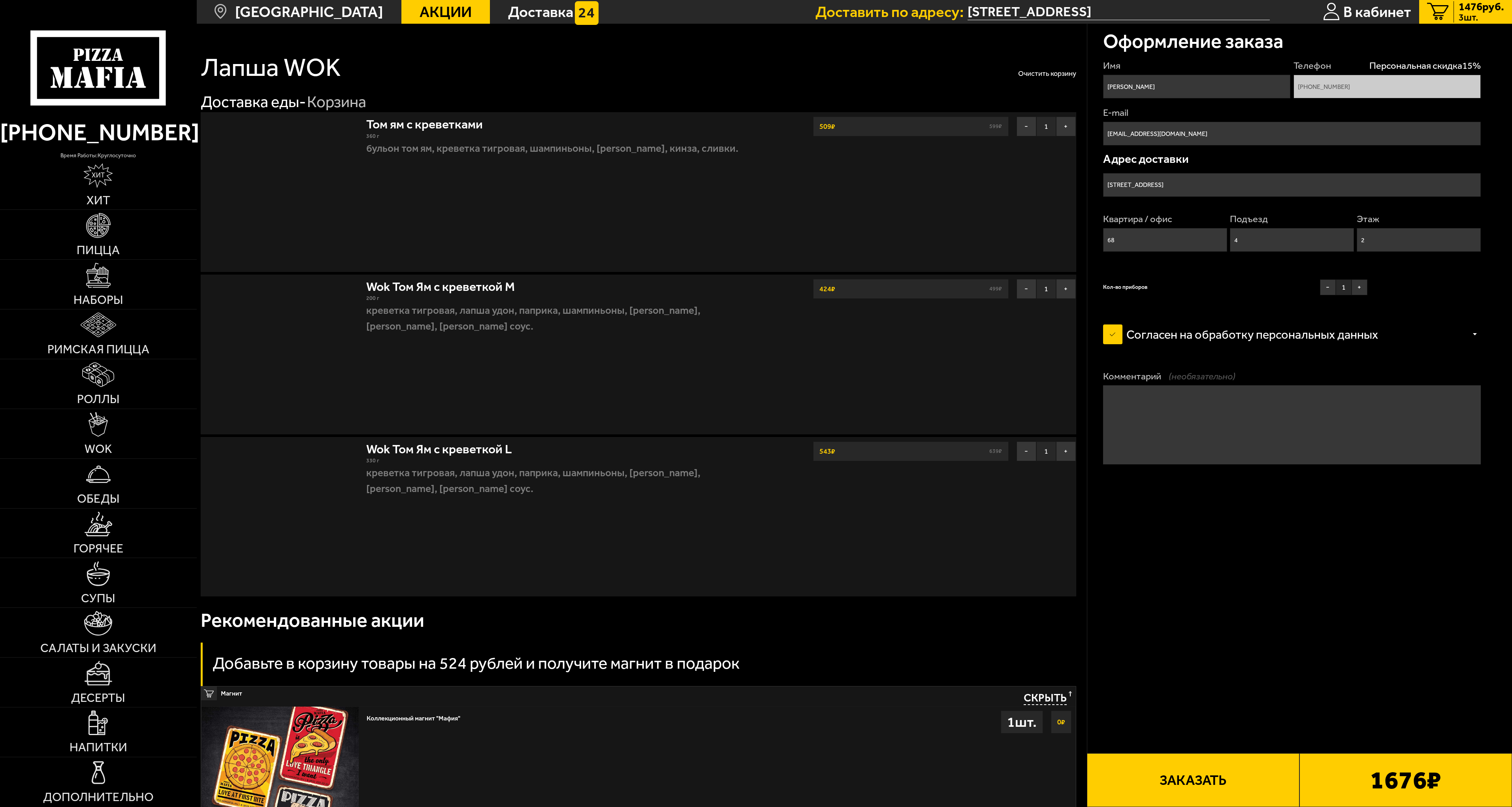
type input "[STREET_ADDRESS]"
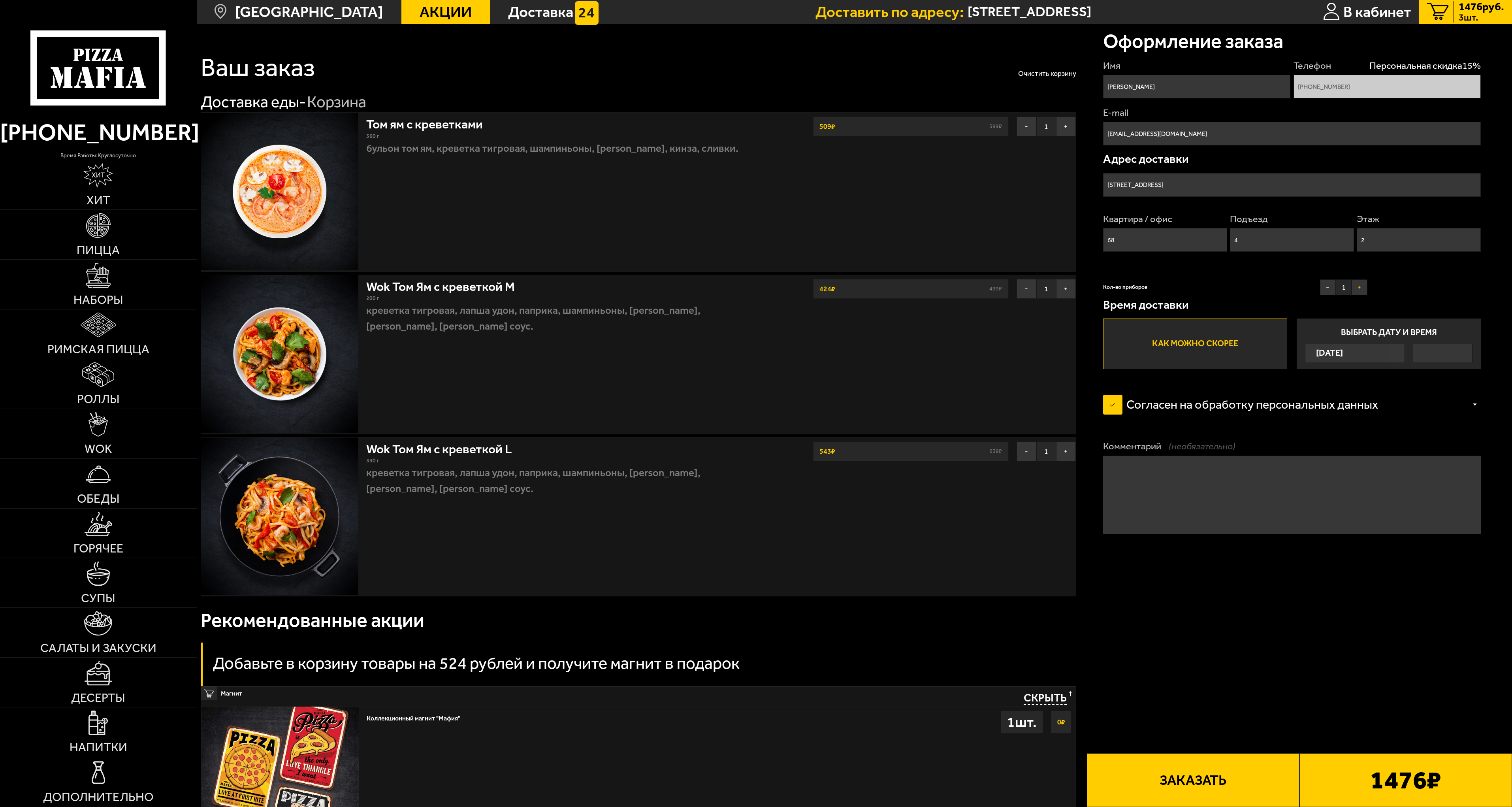
drag, startPoint x: 1364, startPoint y: 289, endPoint x: 1361, endPoint y: 316, distance: 27.2
click at [1363, 289] on button "+" at bounding box center [1359, 287] width 16 height 16
click at [1186, 786] on button "Заказать" at bounding box center [1193, 779] width 213 height 53
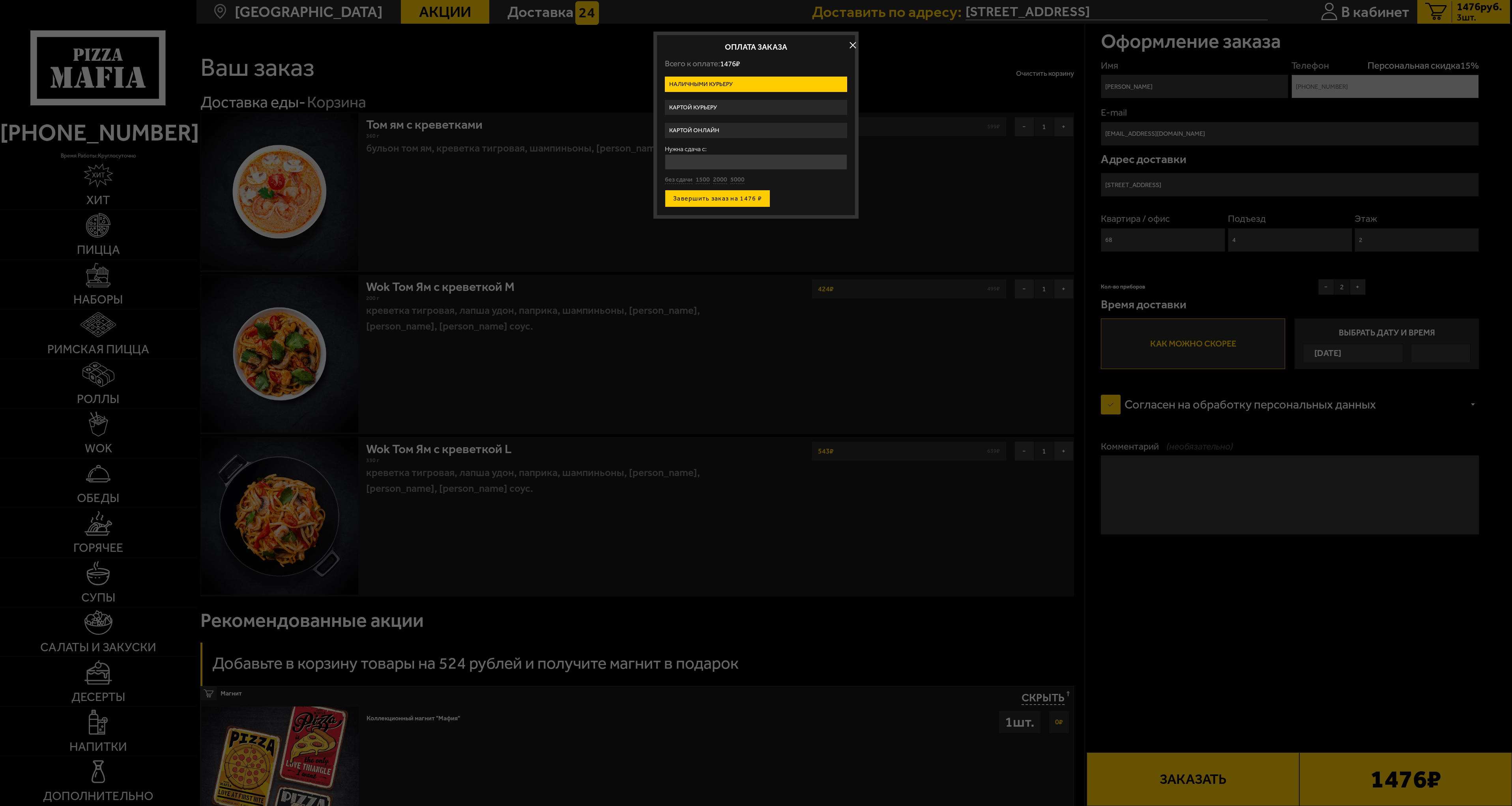
click at [698, 198] on button "Завершить заказ на 1476 ₽" at bounding box center [717, 198] width 105 height 18
click at [683, 190] on button "без сдачи" at bounding box center [679, 187] width 28 height 9
type input "0"
click at [720, 198] on button "Завершить заказ на 1476 ₽" at bounding box center [717, 198] width 105 height 18
